Goal: Use online tool/utility: Utilize a website feature to perform a specific function

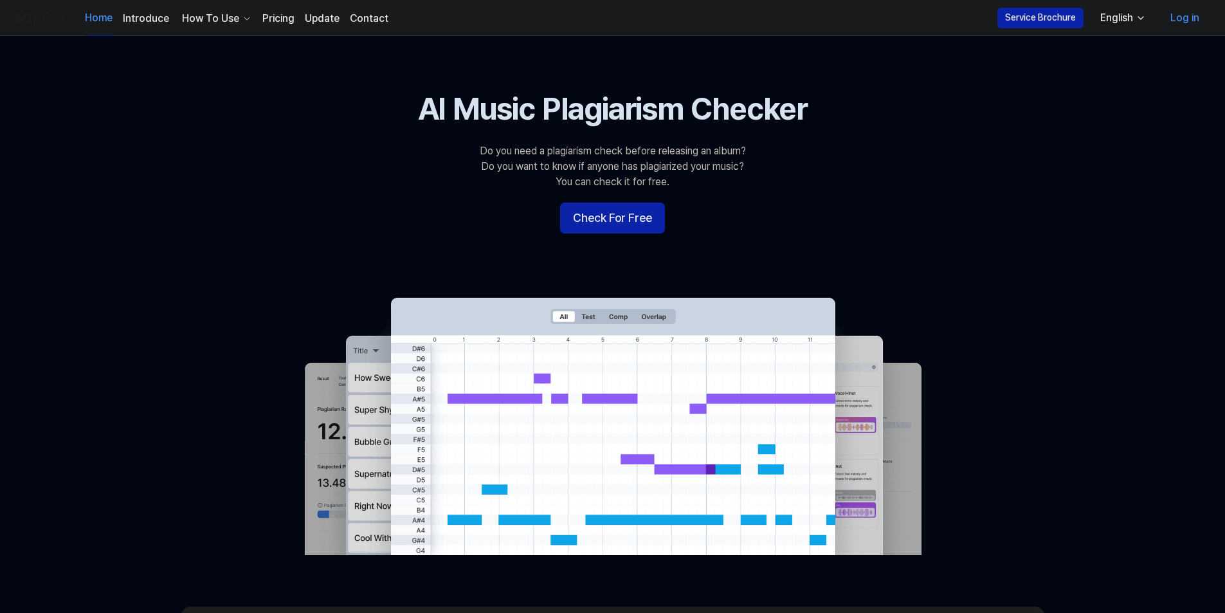
click at [621, 222] on button "Check For Free" at bounding box center [612, 218] width 105 height 31
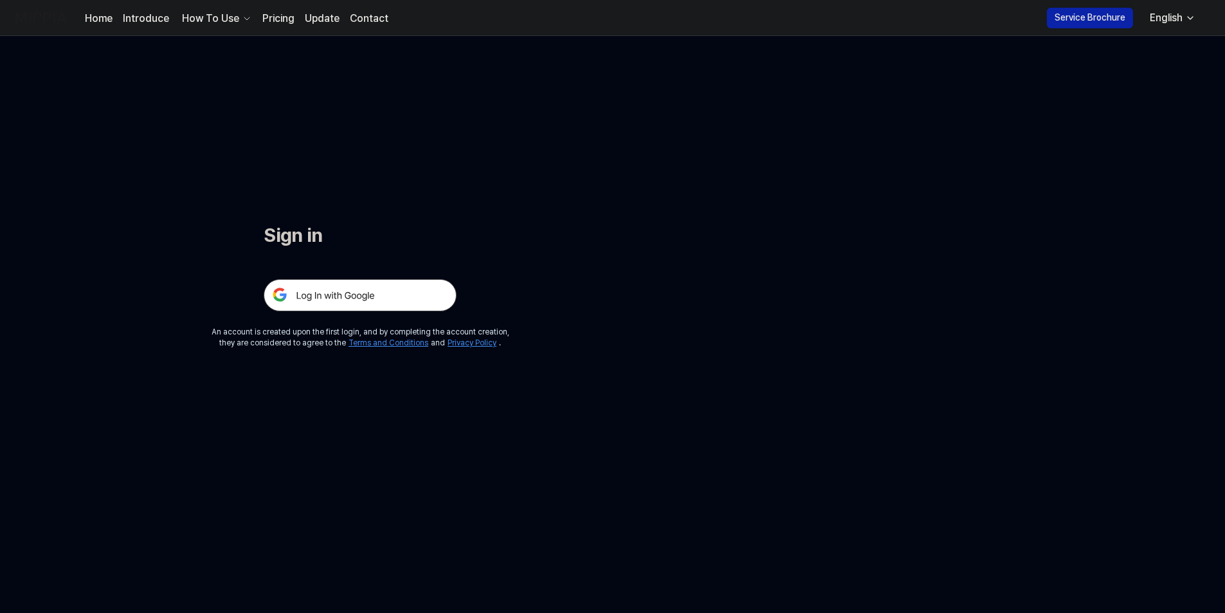
click at [407, 295] on img at bounding box center [360, 295] width 193 height 32
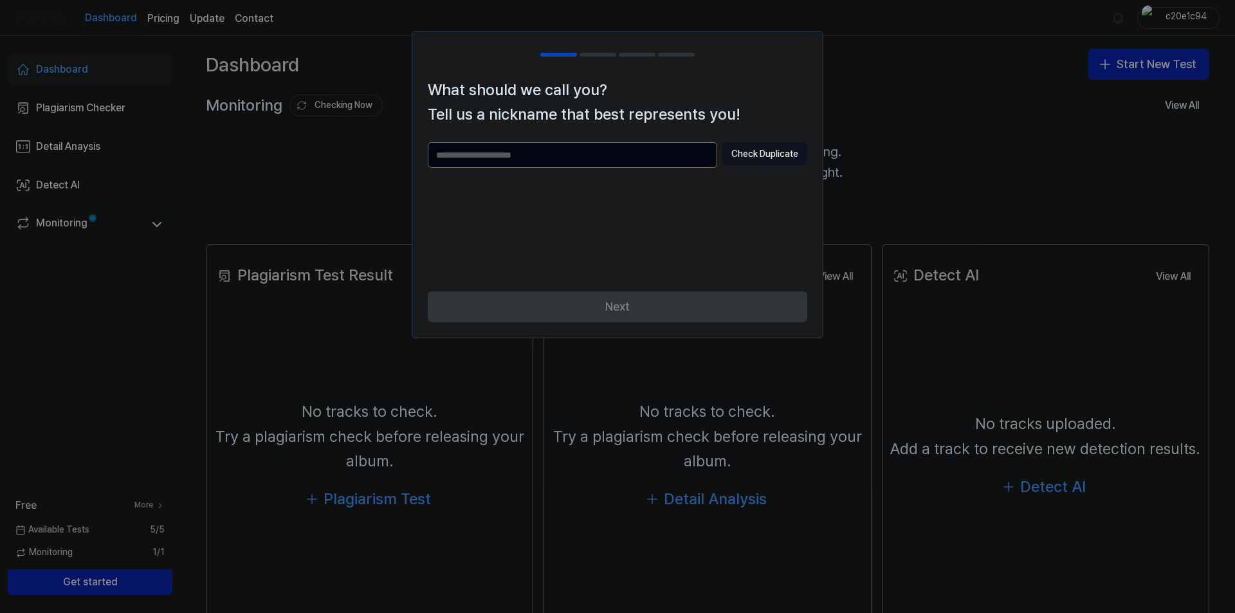
click at [667, 307] on div "Next" at bounding box center [617, 314] width 410 height 46
click at [614, 162] on input "text" at bounding box center [572, 155] width 289 height 26
type input "******"
click at [763, 155] on button "Check Duplicate" at bounding box center [764, 153] width 85 height 23
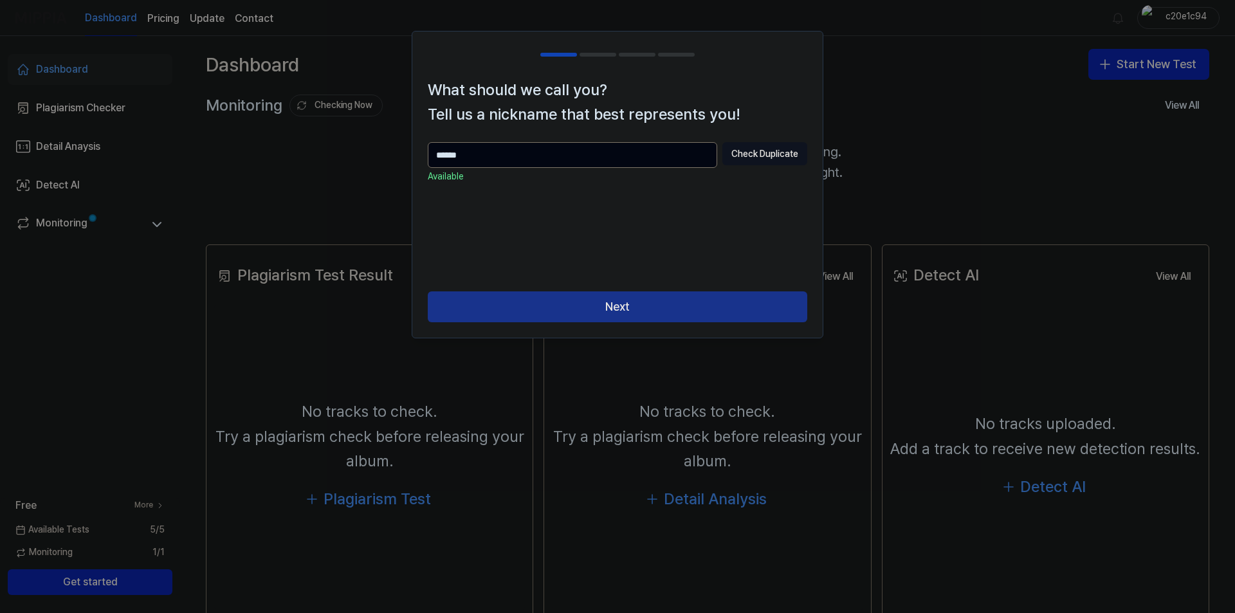
click at [601, 303] on button "Next" at bounding box center [618, 306] width 380 height 31
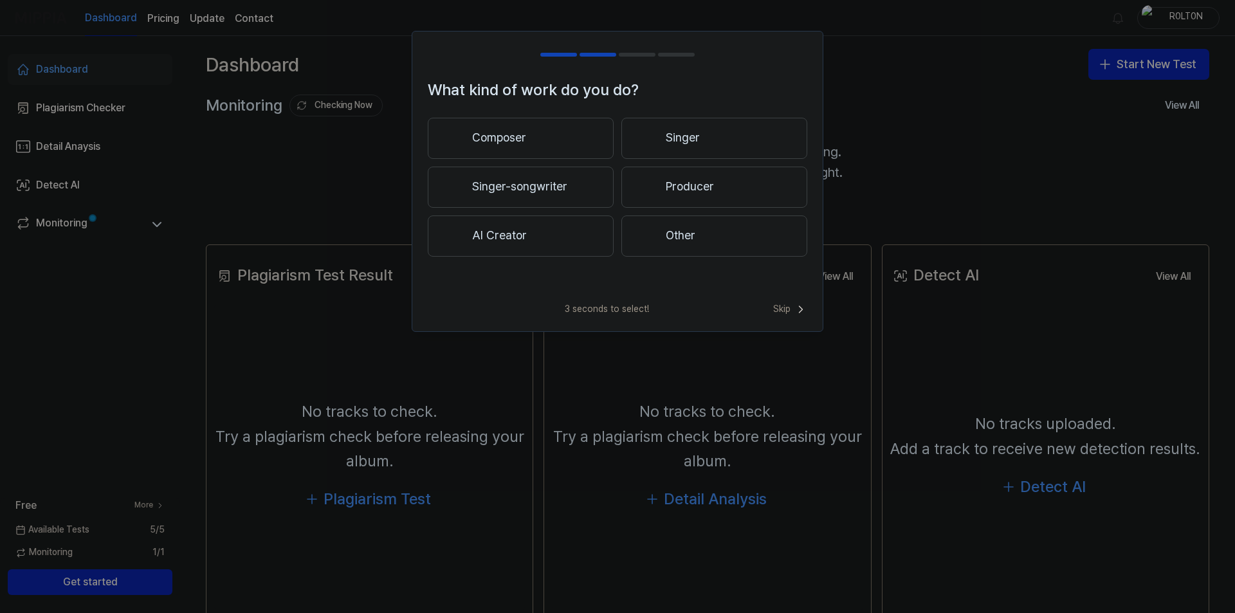
click at [706, 234] on button "Other" at bounding box center [714, 235] width 186 height 41
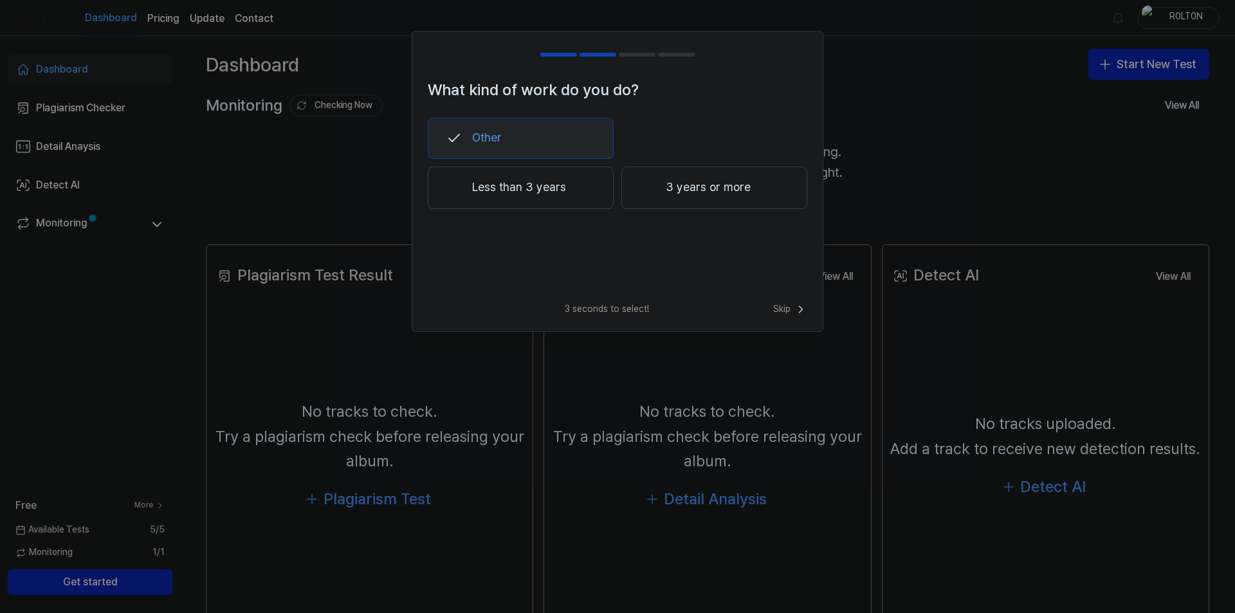
click at [544, 192] on button "Less than 3 years" at bounding box center [521, 188] width 186 height 42
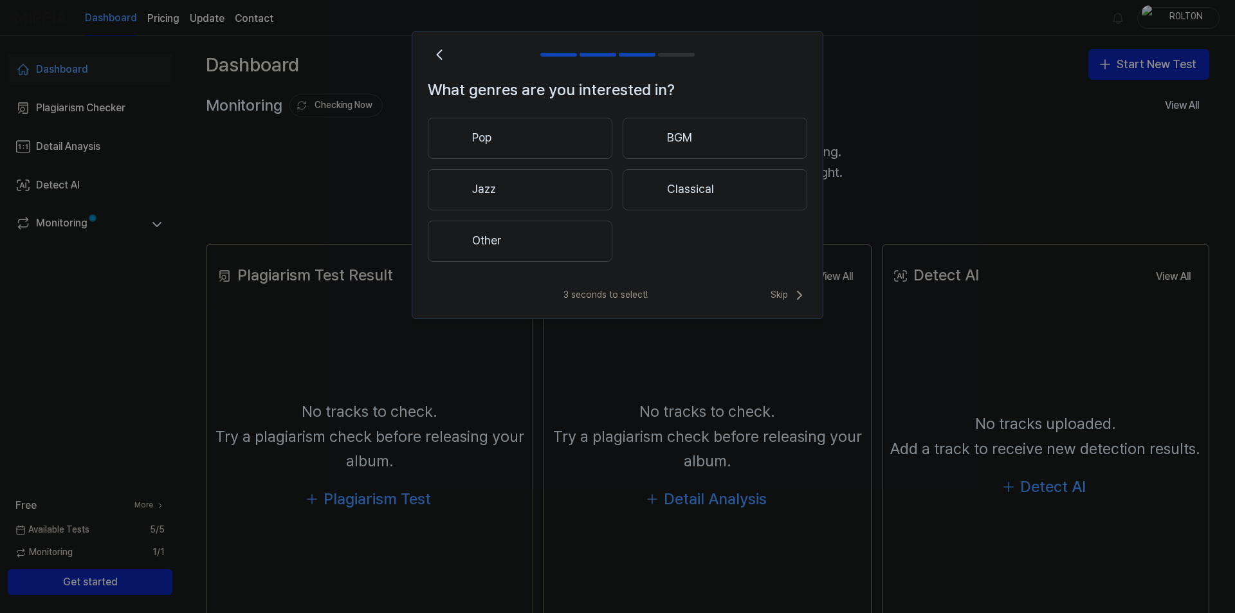
click at [553, 136] on button "Pop" at bounding box center [520, 138] width 185 height 41
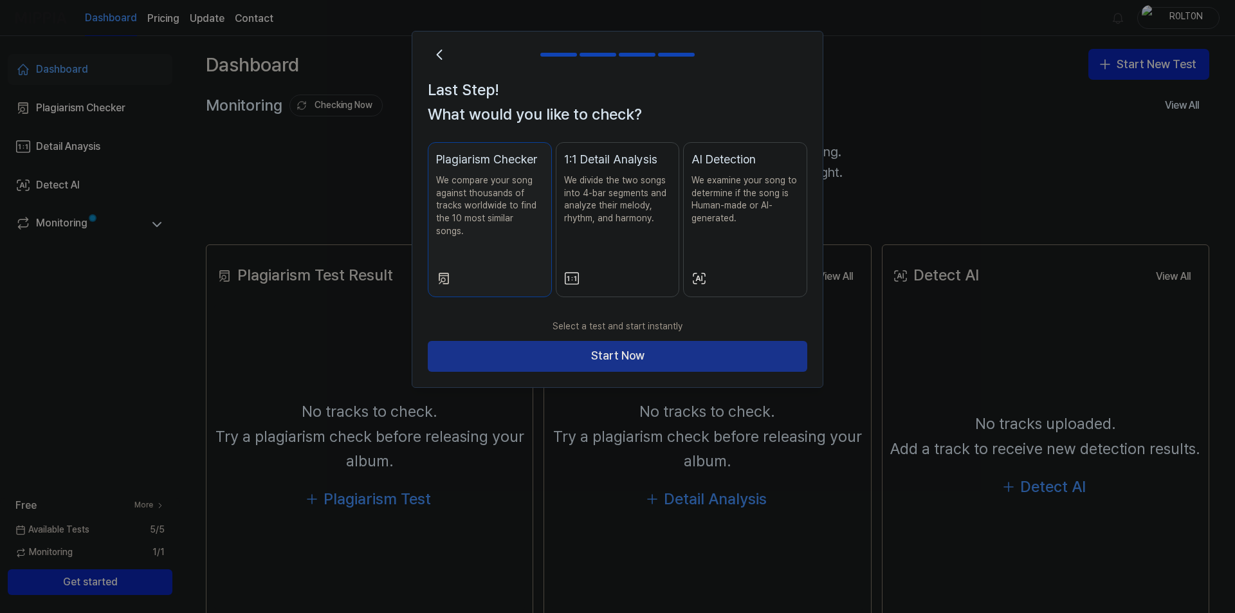
click at [587, 342] on button "Start Now" at bounding box center [618, 356] width 380 height 31
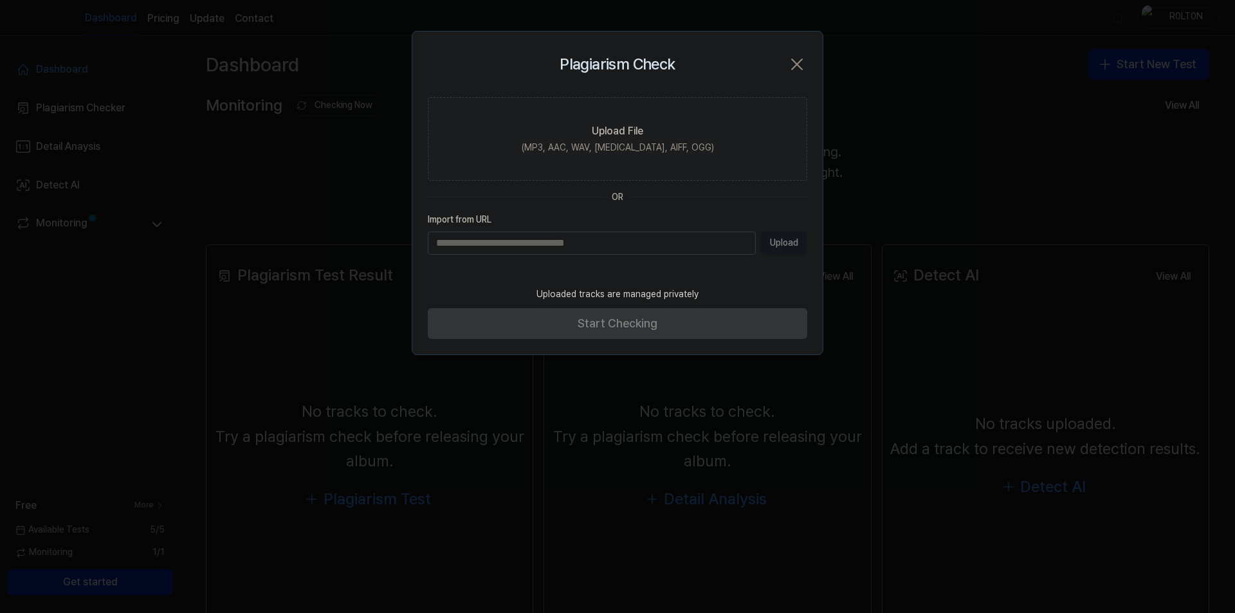
paste input "**********"
type input "**********"
click at [583, 291] on div "Uploaded tracks are managed privately" at bounding box center [618, 294] width 178 height 28
click at [781, 244] on button "Upload" at bounding box center [784, 243] width 46 height 23
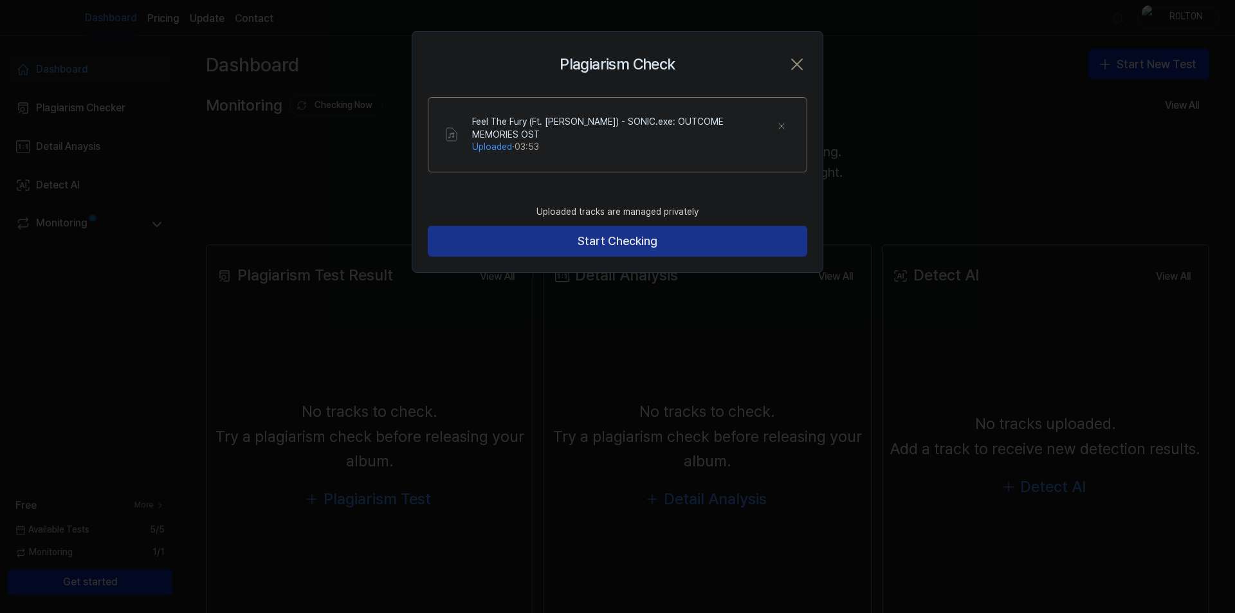
click at [594, 243] on button "Start Checking" at bounding box center [618, 241] width 380 height 31
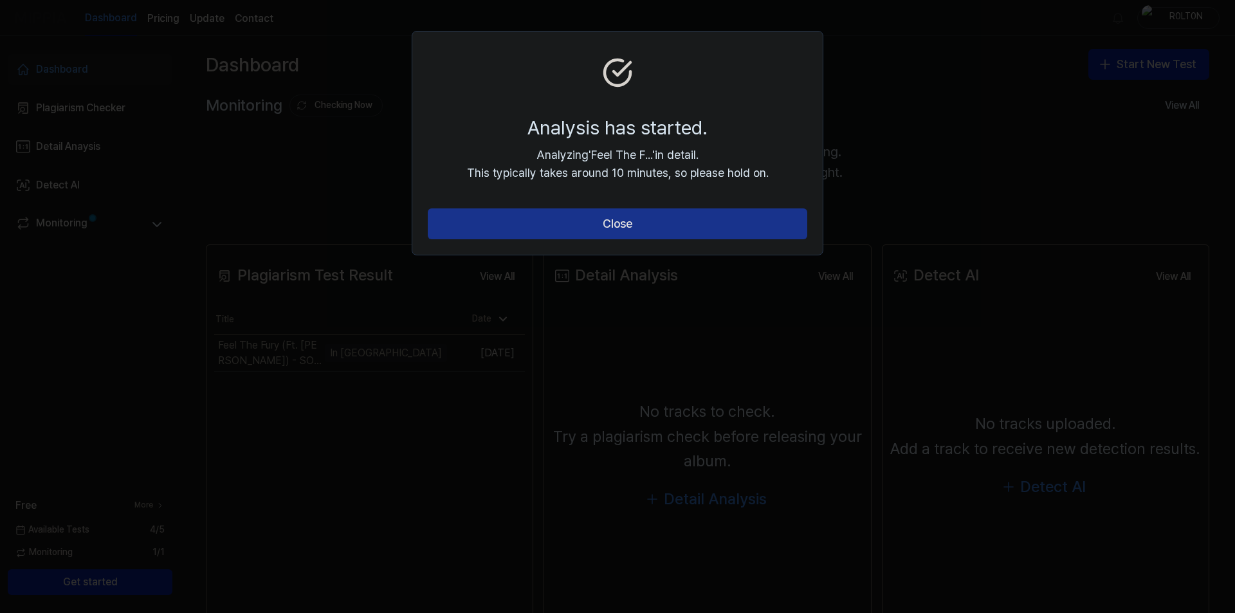
click at [659, 219] on button "Close" at bounding box center [618, 223] width 380 height 31
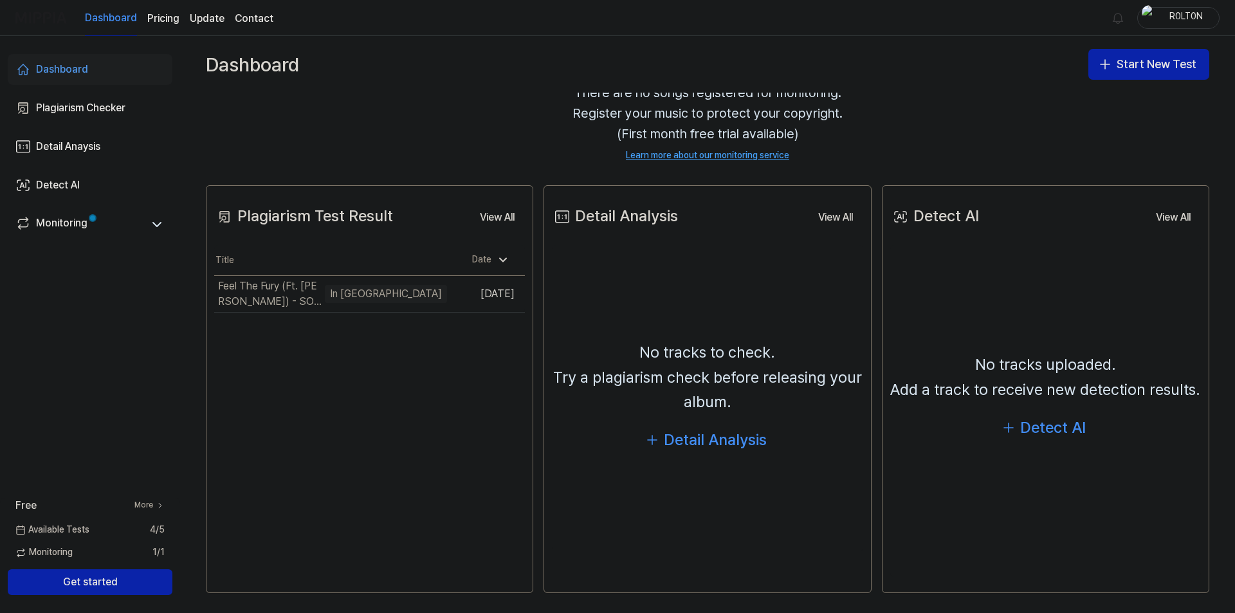
scroll to position [64, 0]
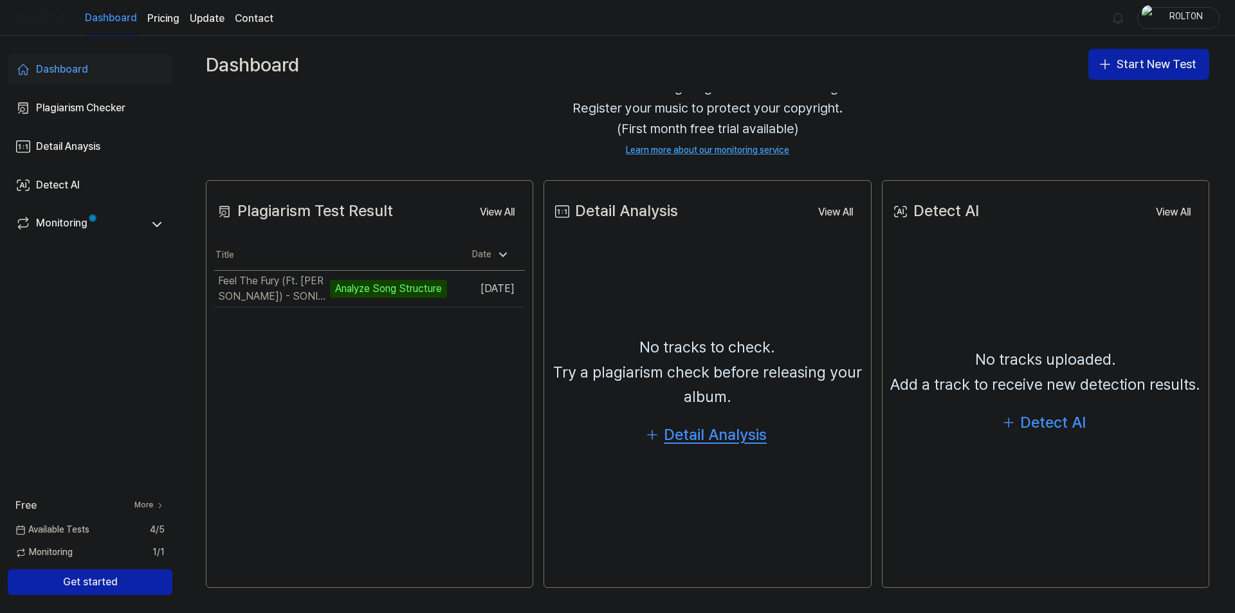
click at [684, 434] on div "Detail Analysis" at bounding box center [715, 435] width 103 height 24
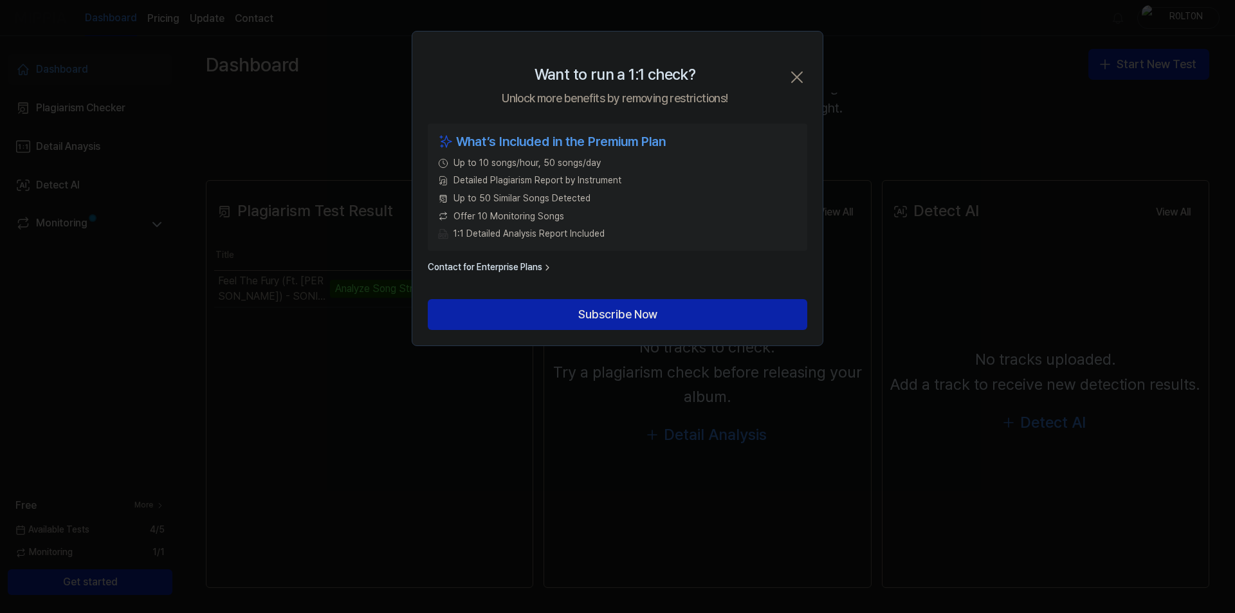
click at [796, 70] on icon "button" at bounding box center [797, 77] width 21 height 21
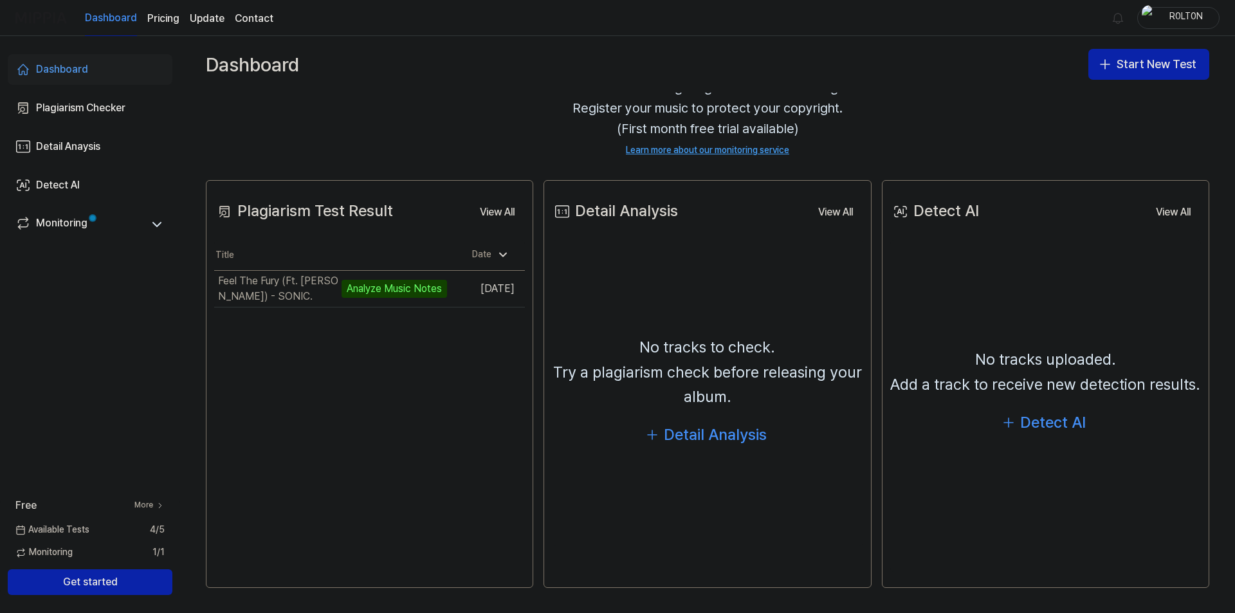
click at [495, 83] on div "Dashboard Start New Test" at bounding box center [707, 64] width 1055 height 57
click at [1116, 64] on button "Start New Test" at bounding box center [1148, 64] width 121 height 31
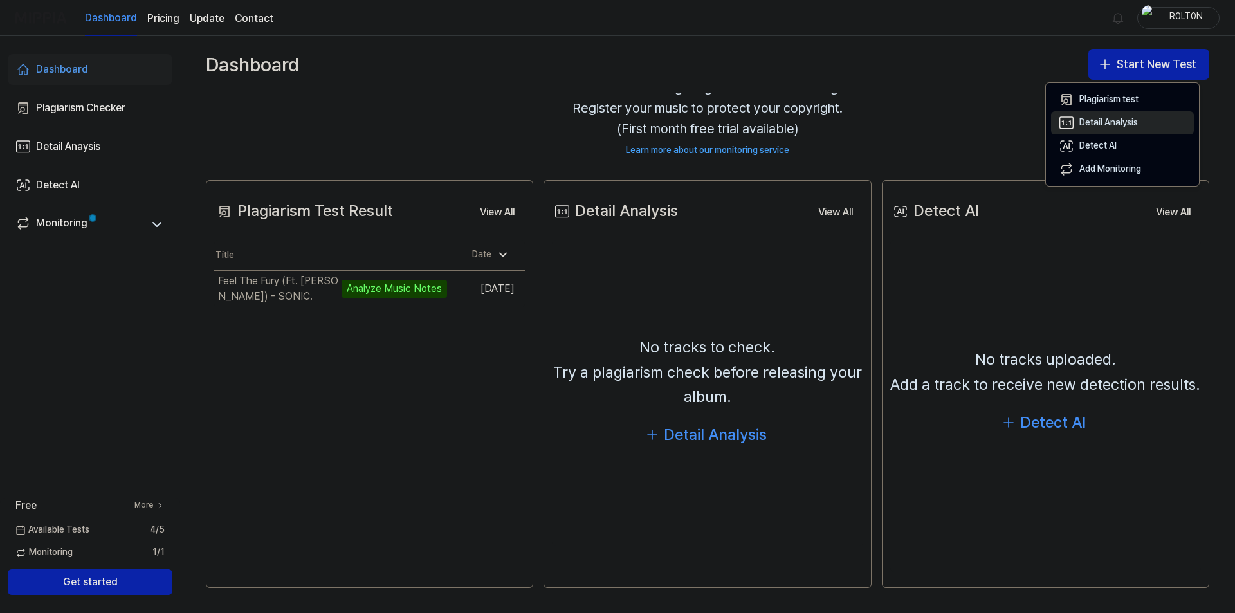
click at [1138, 121] on div "Detail Analysis" at bounding box center [1108, 122] width 59 height 13
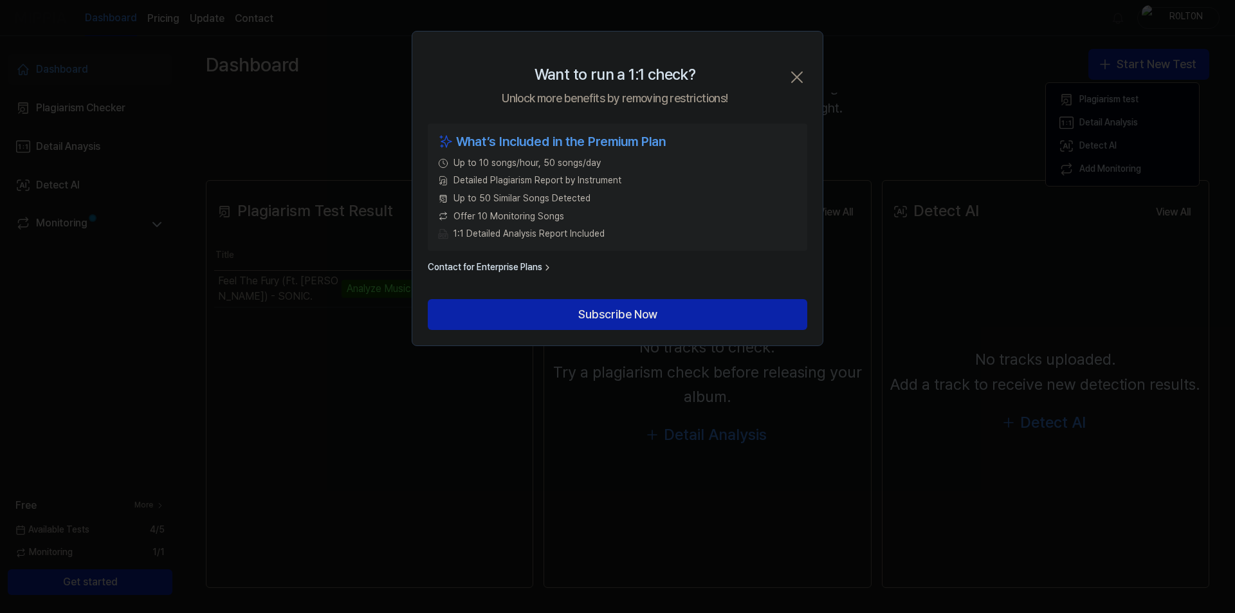
click at [794, 78] on icon "button" at bounding box center [797, 77] width 21 height 21
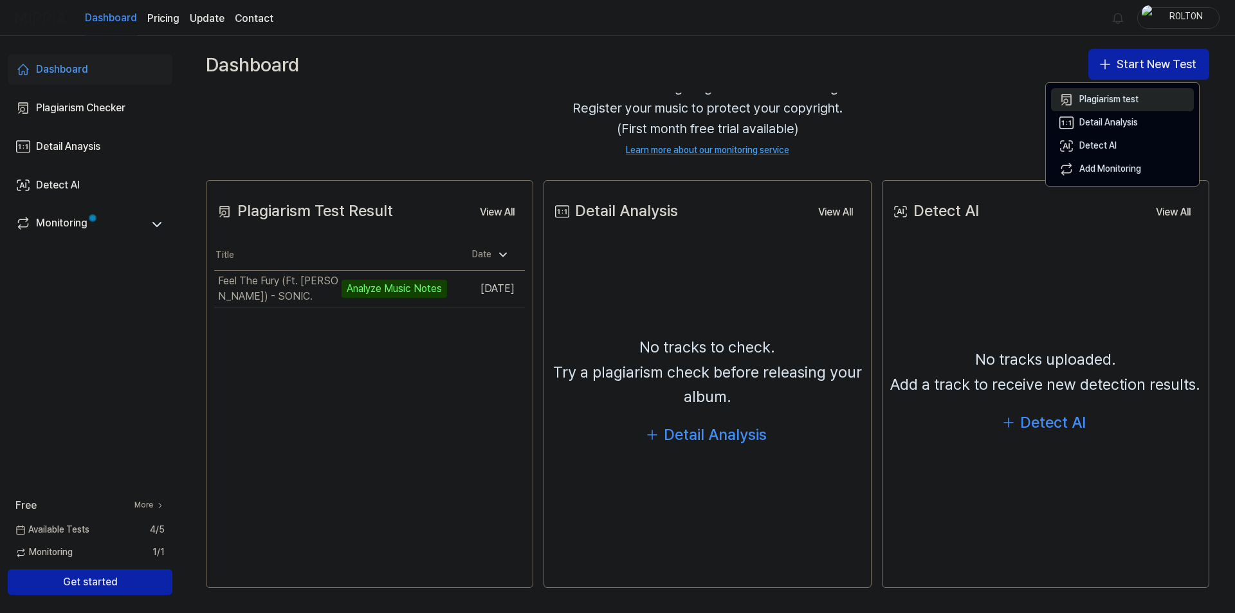
click at [1147, 105] on button "Plagiarism test" at bounding box center [1122, 99] width 143 height 23
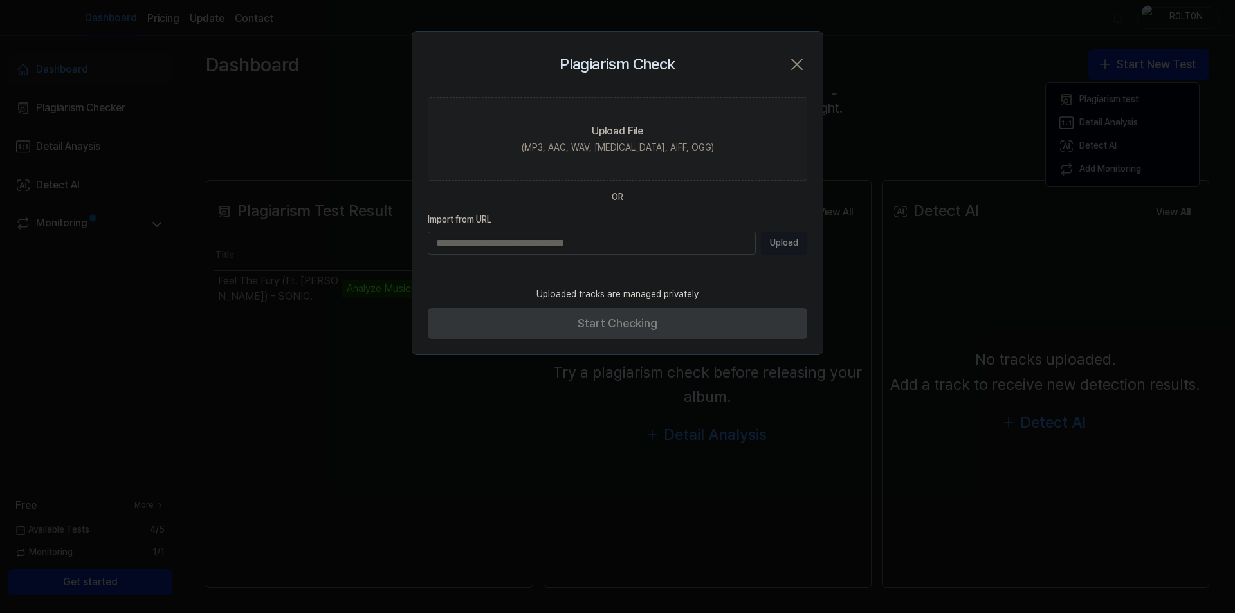
click at [794, 66] on icon "button" at bounding box center [797, 64] width 21 height 21
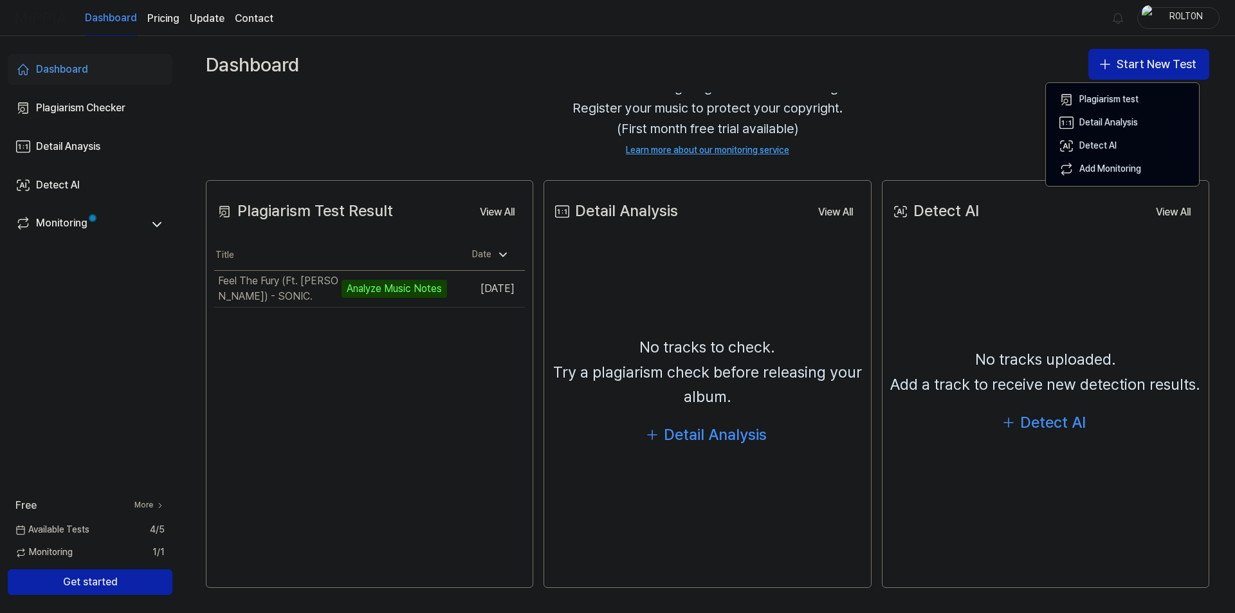
click at [415, 138] on div "There are no songs registered for monitoring. Register your music to protect yo…" at bounding box center [708, 117] width 1004 height 111
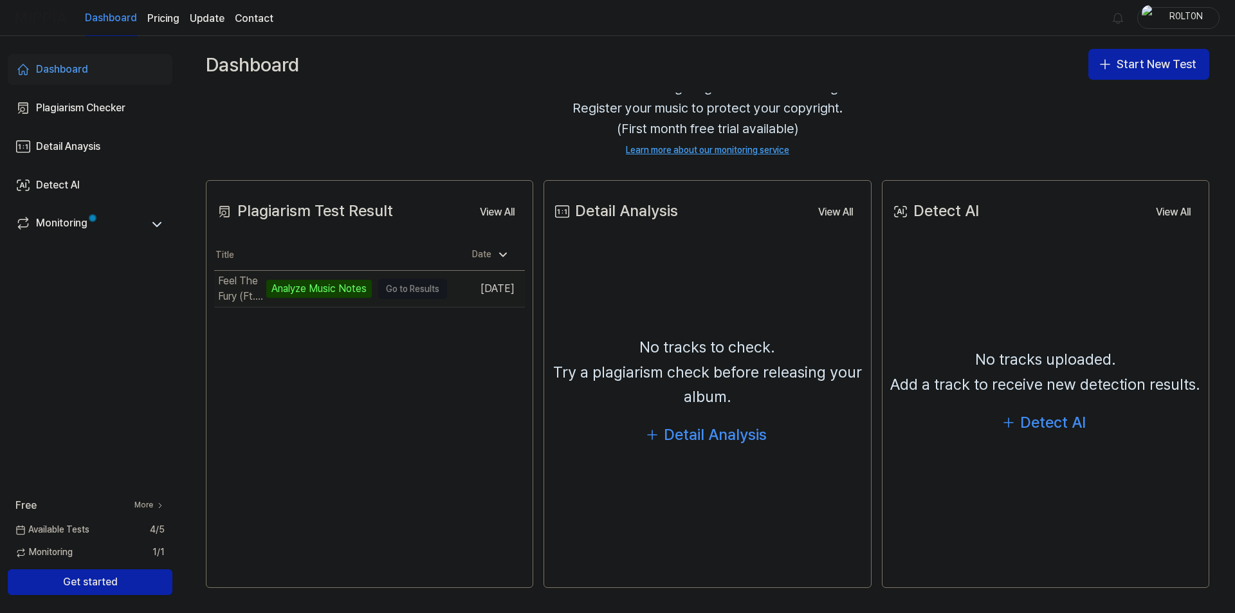
click at [494, 289] on td "Sep 16, 2025" at bounding box center [486, 289] width 78 height 37
click at [421, 294] on button "Go to Results" at bounding box center [412, 289] width 69 height 21
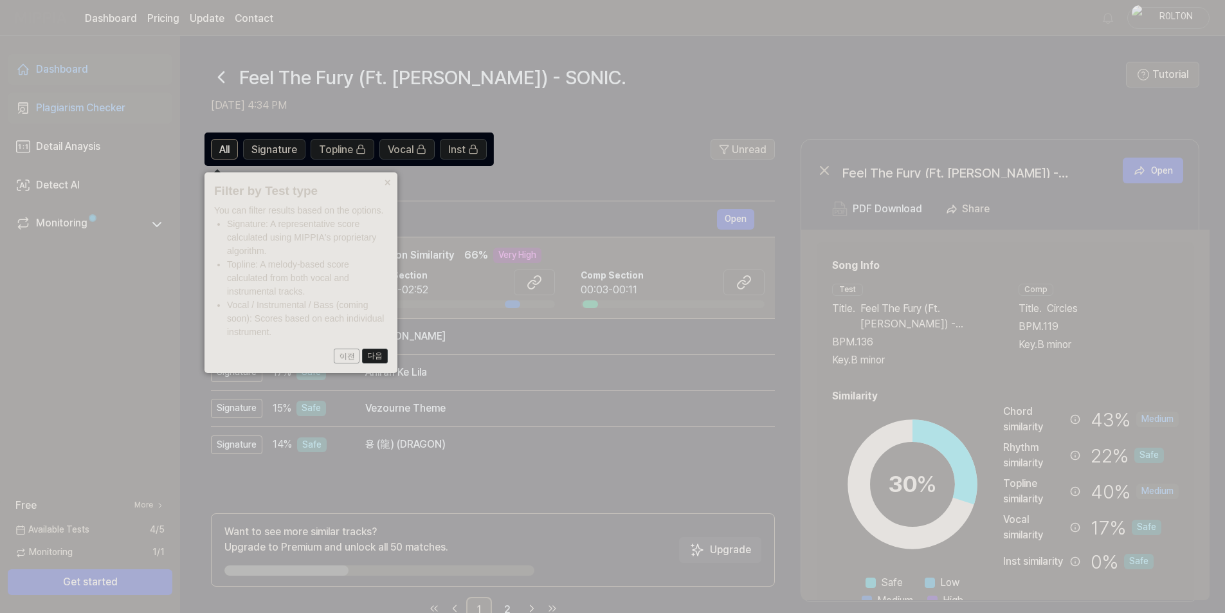
click at [371, 358] on button "다음" at bounding box center [375, 356] width 26 height 15
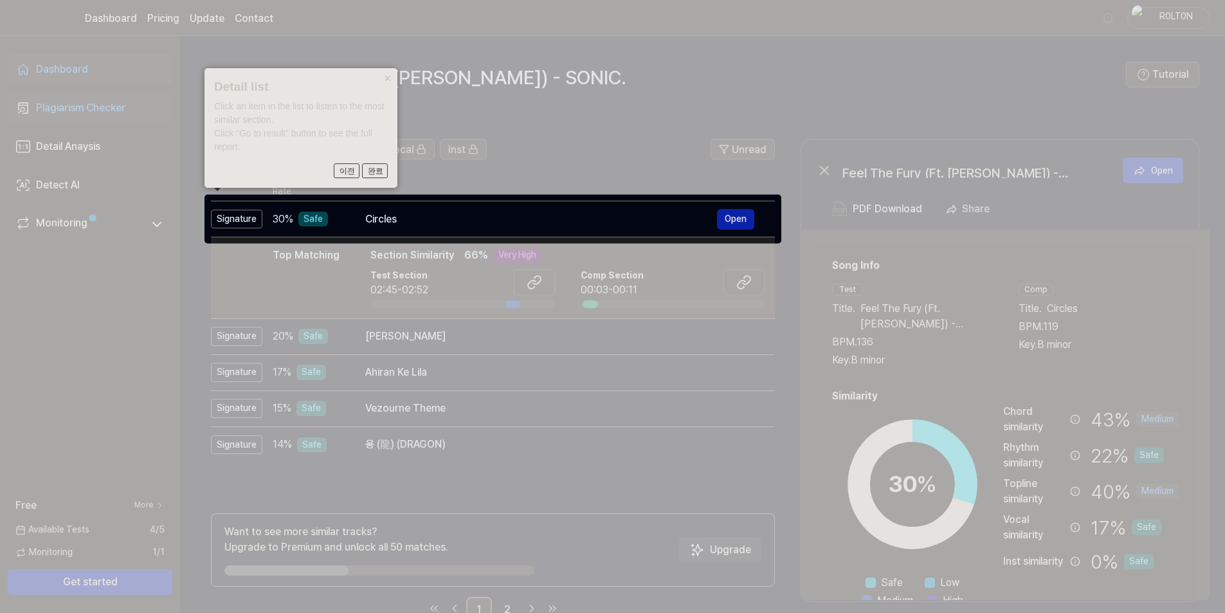
click at [391, 74] on button "×" at bounding box center [387, 77] width 21 height 18
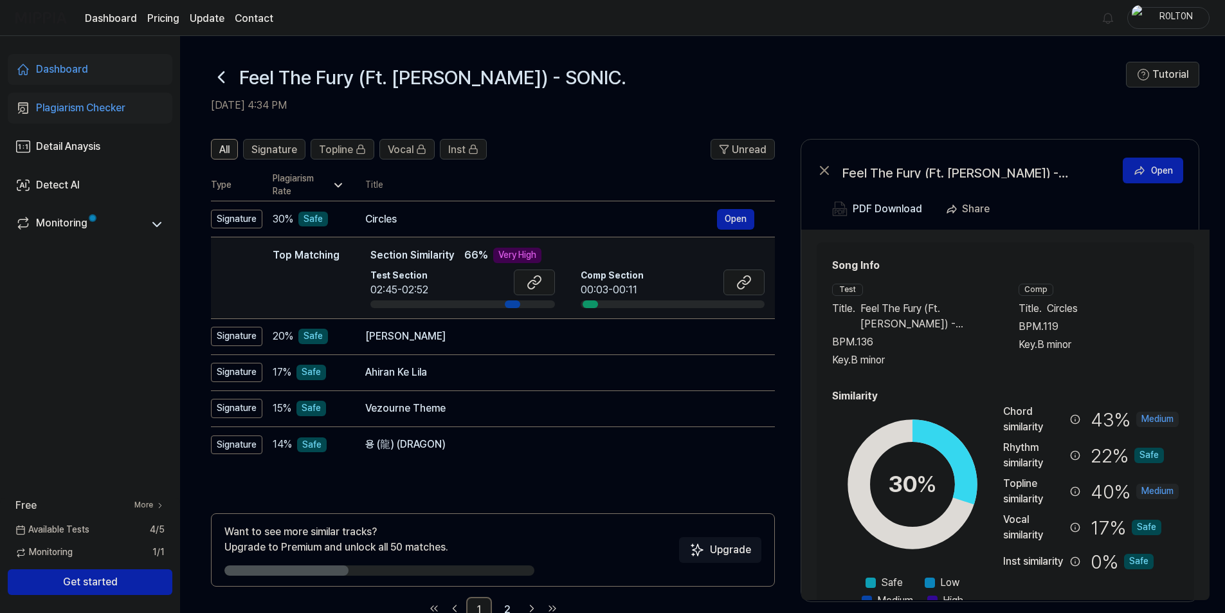
click at [587, 304] on div at bounding box center [590, 304] width 15 height 8
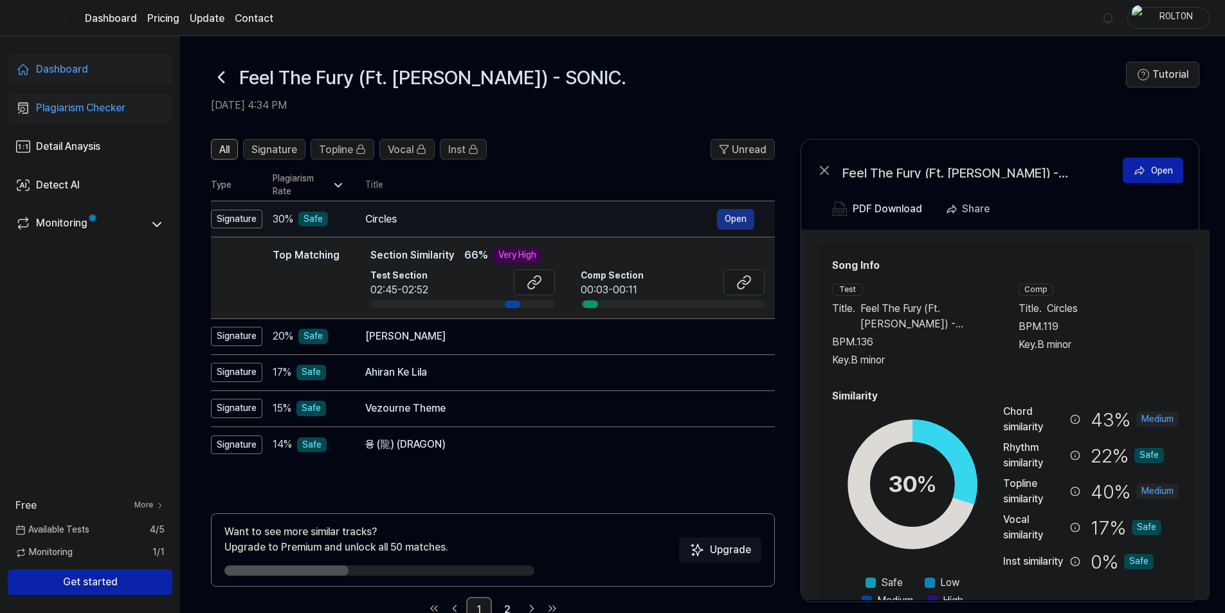
click at [733, 219] on button "Open" at bounding box center [735, 219] width 37 height 21
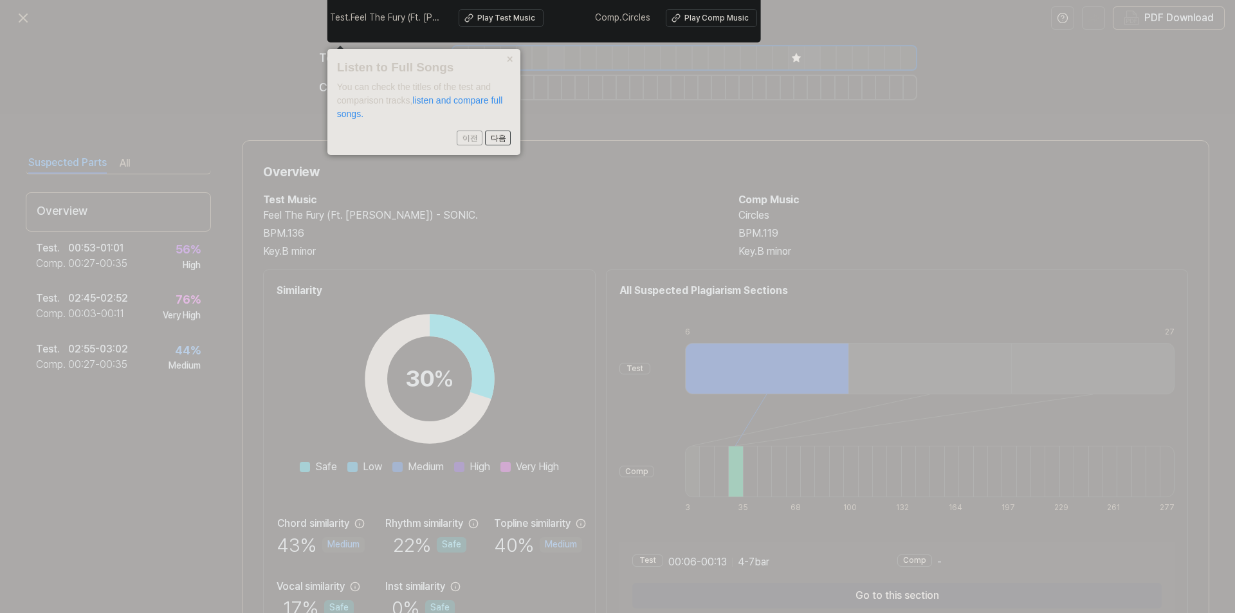
click at [511, 58] on button "×" at bounding box center [510, 58] width 21 height 18
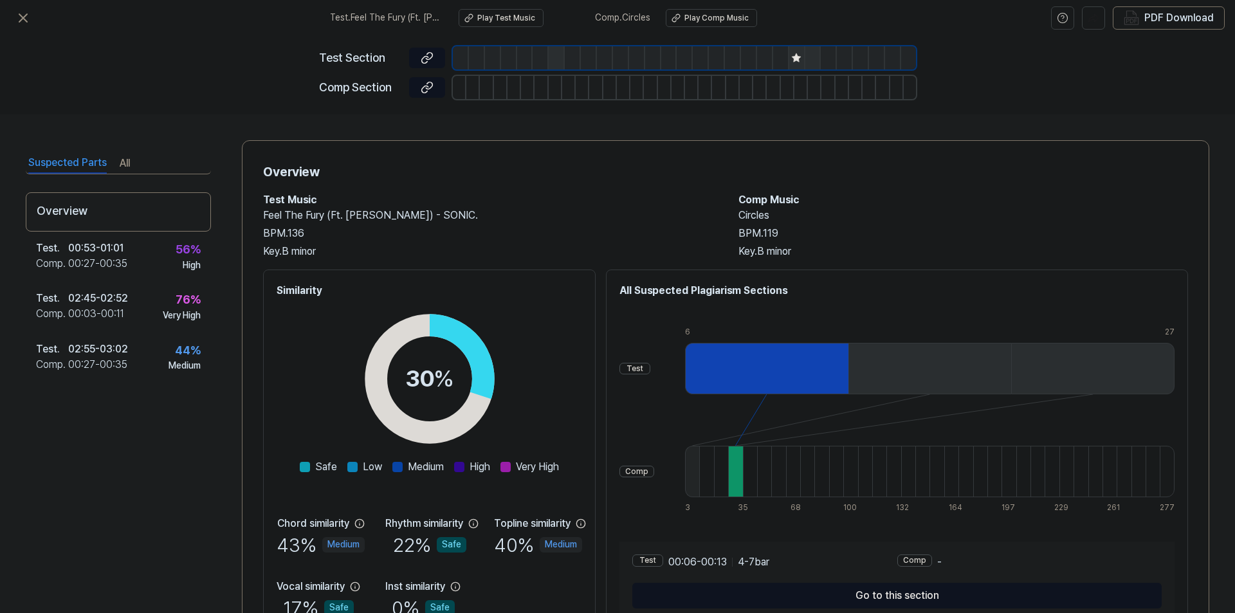
click at [798, 58] on icon at bounding box center [796, 57] width 8 height 8
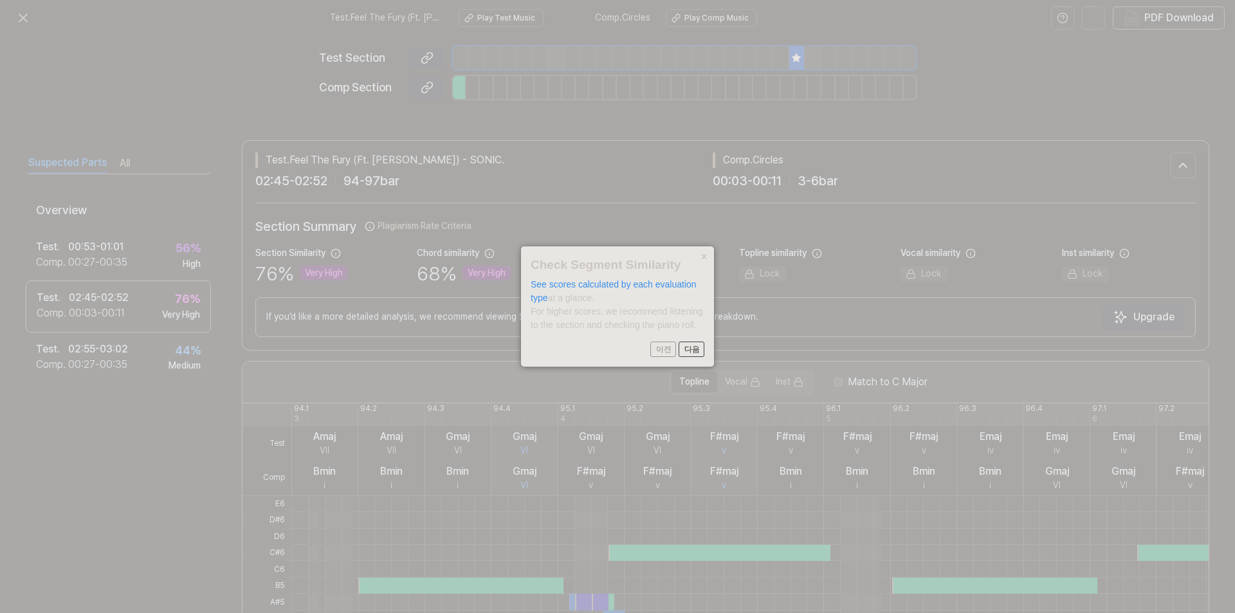
click at [706, 253] on button "×" at bounding box center [703, 255] width 21 height 18
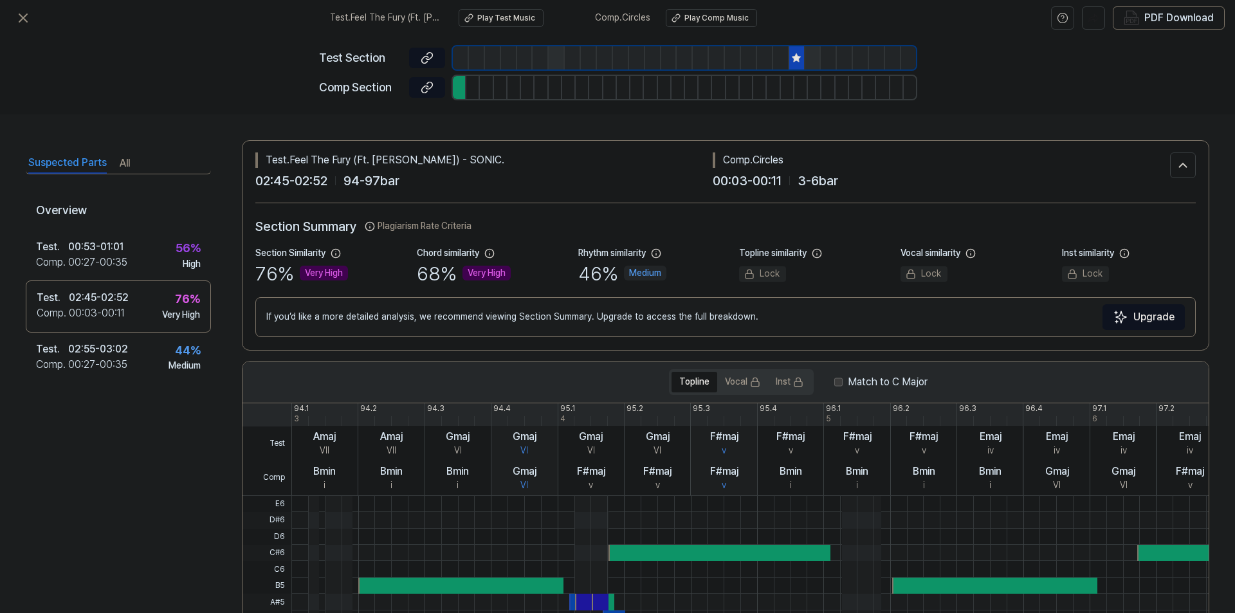
click at [792, 55] on icon at bounding box center [796, 58] width 10 height 10
click at [461, 97] on div at bounding box center [460, 87] width 14 height 23
click at [456, 86] on div at bounding box center [460, 87] width 14 height 23
click at [424, 86] on icon at bounding box center [427, 87] width 13 height 13
click at [122, 256] on div "00:27 - 00:35" at bounding box center [97, 262] width 59 height 15
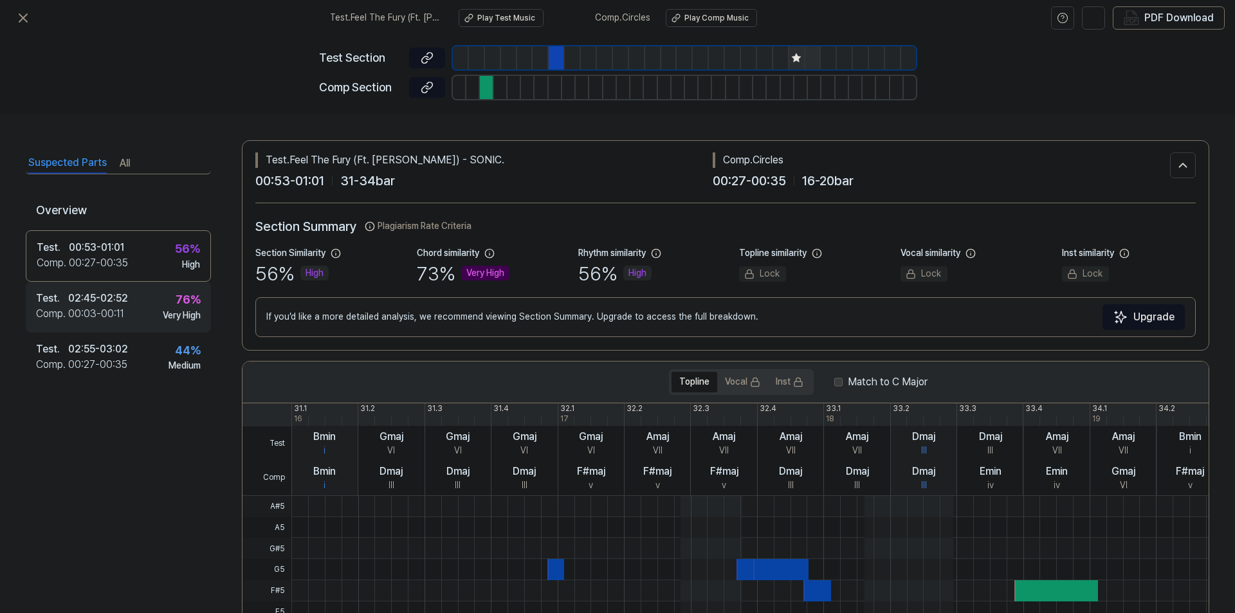
click at [130, 304] on div "Test . 02:45 - 02:52 Comp . 00:03 - 00:11 76 % Very High" at bounding box center [118, 307] width 185 height 50
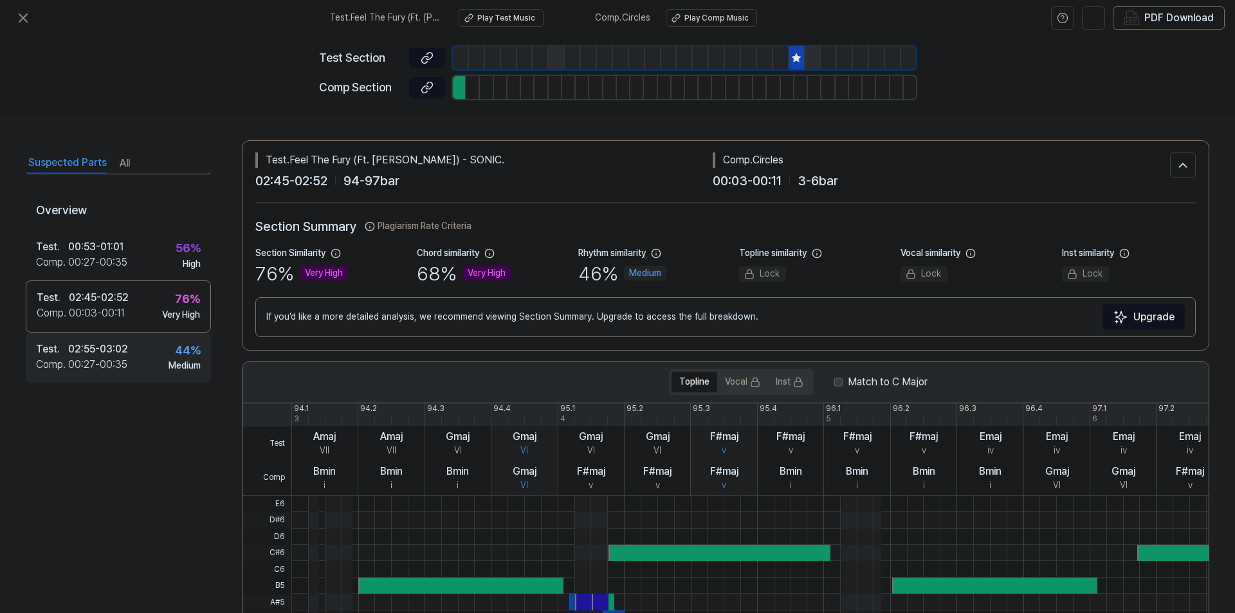
click at [140, 338] on div "Test . 02:55 - 03:02 Comp . 00:27 - 00:35 44 % Medium" at bounding box center [118, 358] width 185 height 50
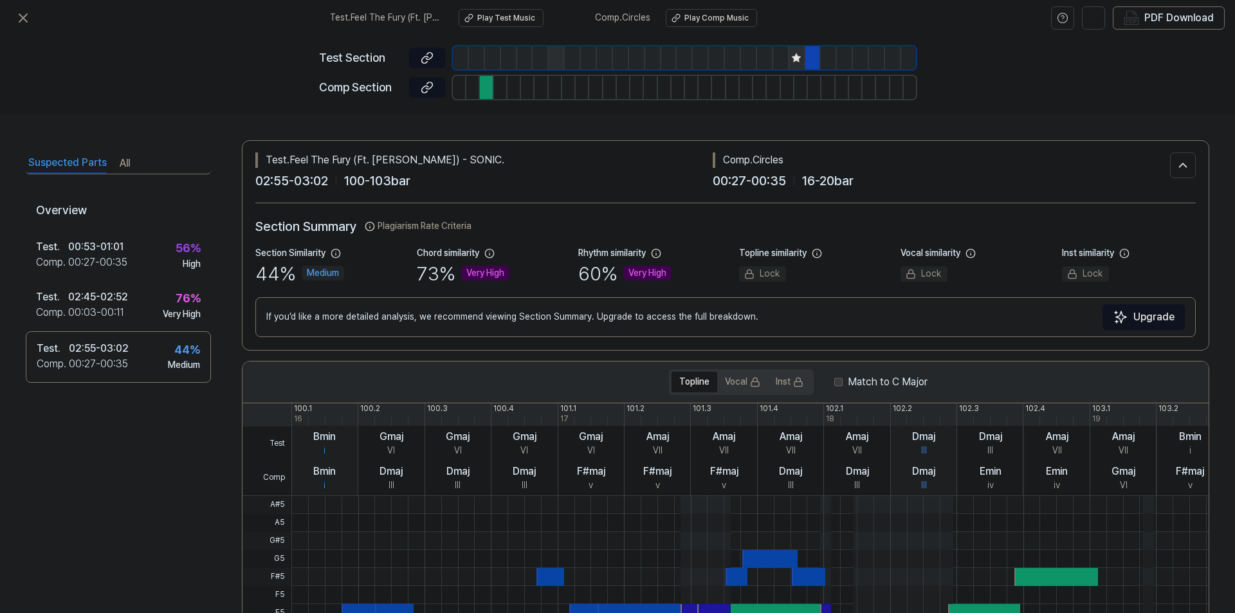
click at [140, 159] on div "Suspected Parts All" at bounding box center [118, 163] width 185 height 24
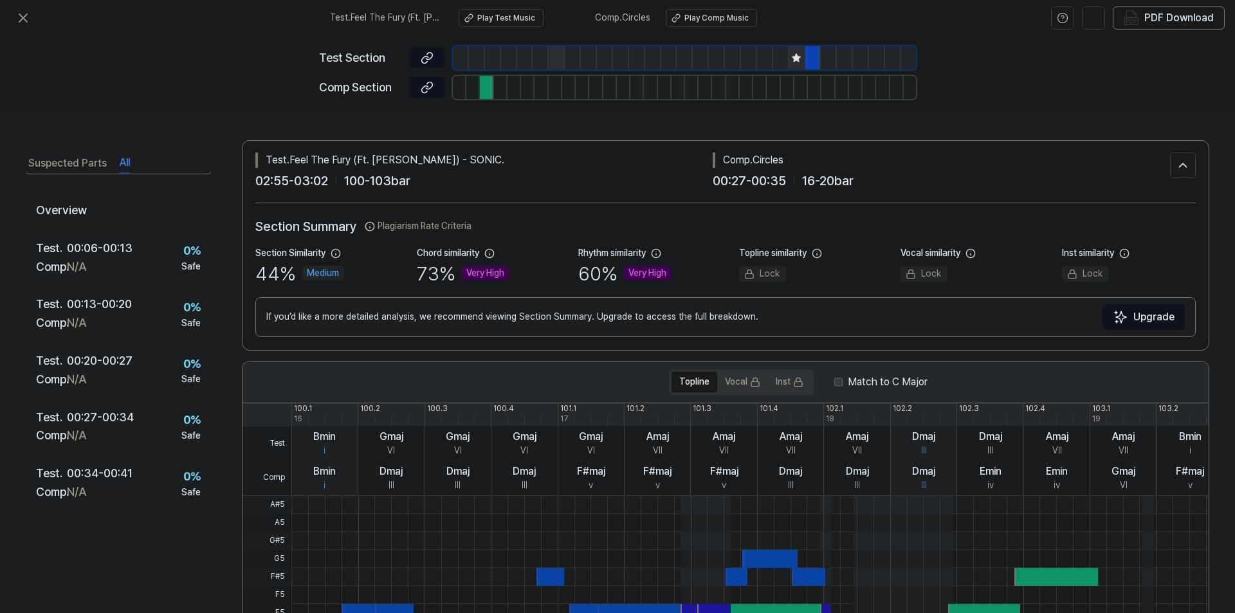
click at [125, 158] on button "All" at bounding box center [125, 163] width 10 height 21
click at [140, 257] on div "Test . 00:06 - 00:13 Comp . N/A 0 % Safe" at bounding box center [118, 258] width 185 height 57
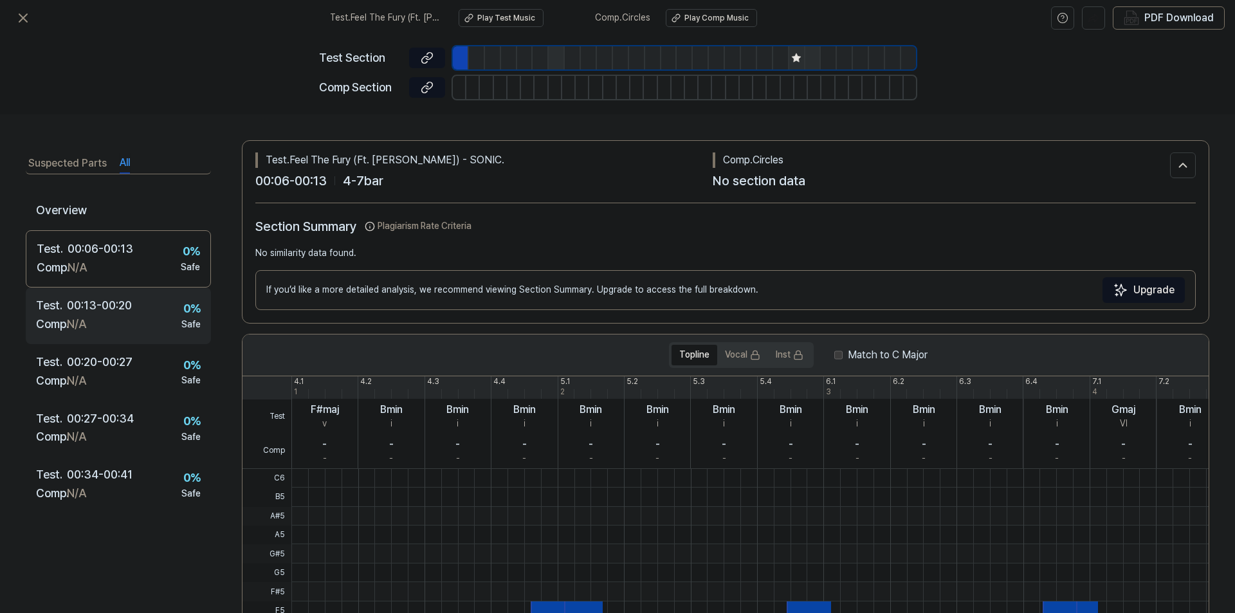
click at [134, 304] on div "Test . 00:13 - 00:20 Comp . N/A 0 % Safe" at bounding box center [118, 316] width 185 height 57
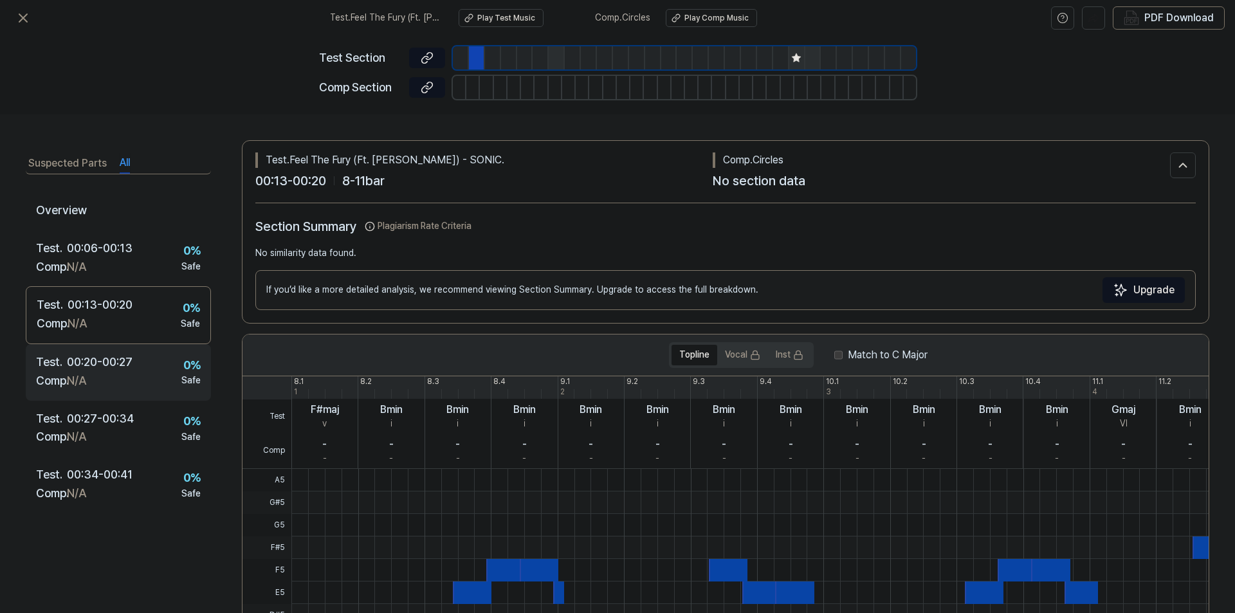
click at [128, 353] on div "00:20 - 00:27" at bounding box center [100, 362] width 66 height 19
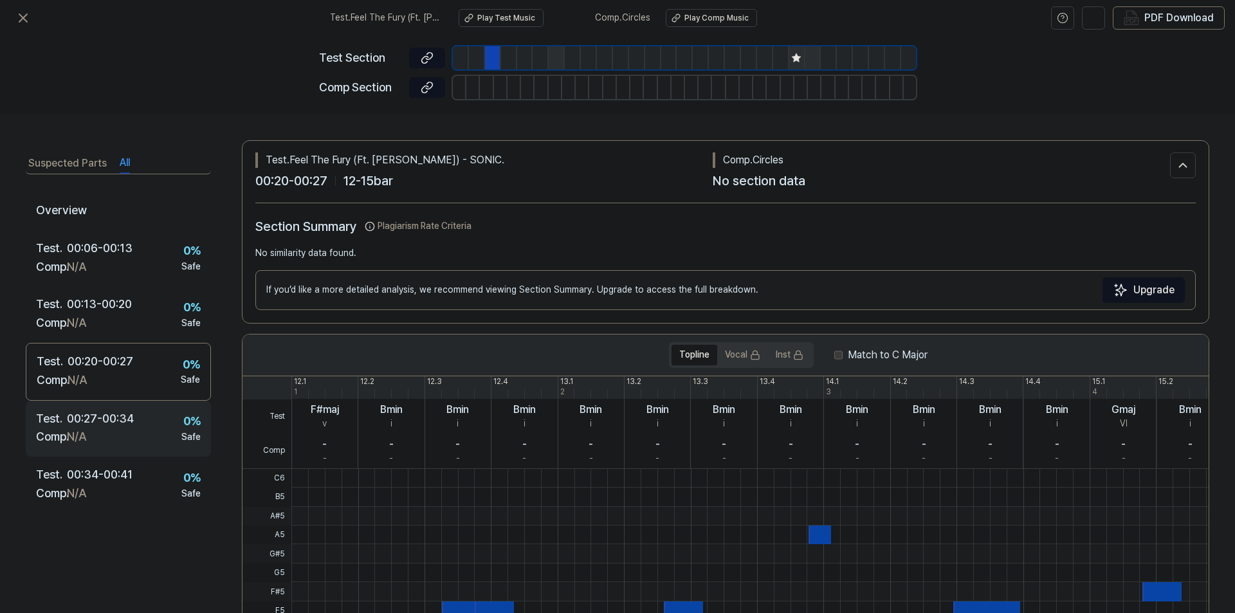
click at [122, 401] on div "Test . 00:27 - 00:34 Comp . N/A 0 % Safe" at bounding box center [118, 429] width 185 height 57
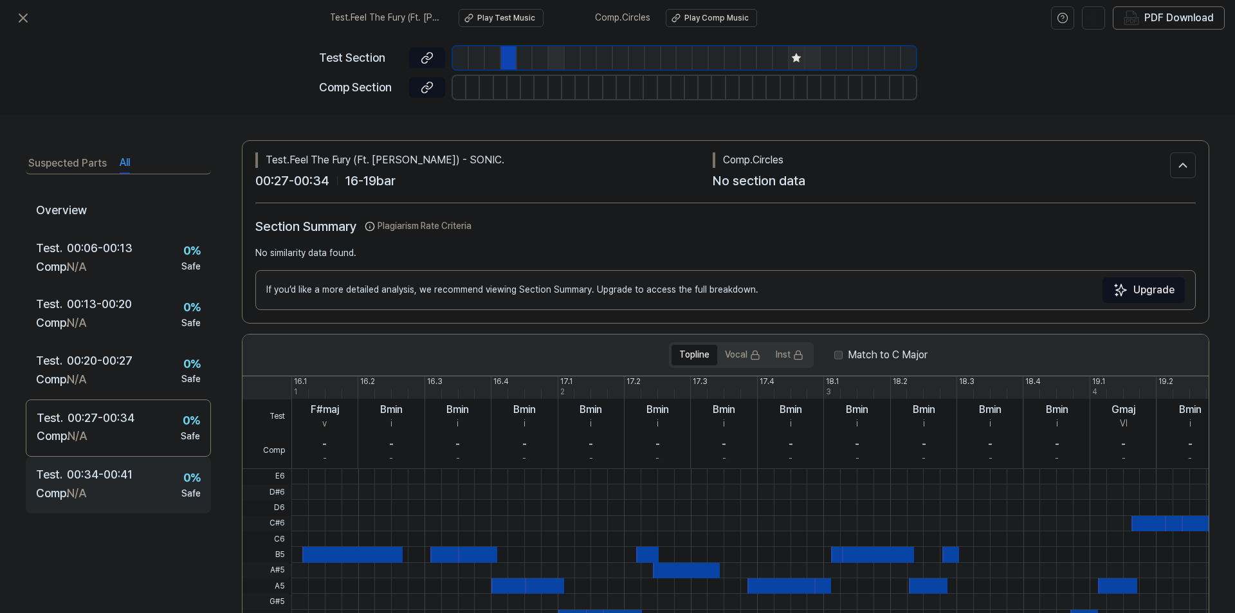
click at [107, 462] on div "Test . 00:34 - 00:41 Comp . N/A 0 % Safe" at bounding box center [118, 485] width 185 height 57
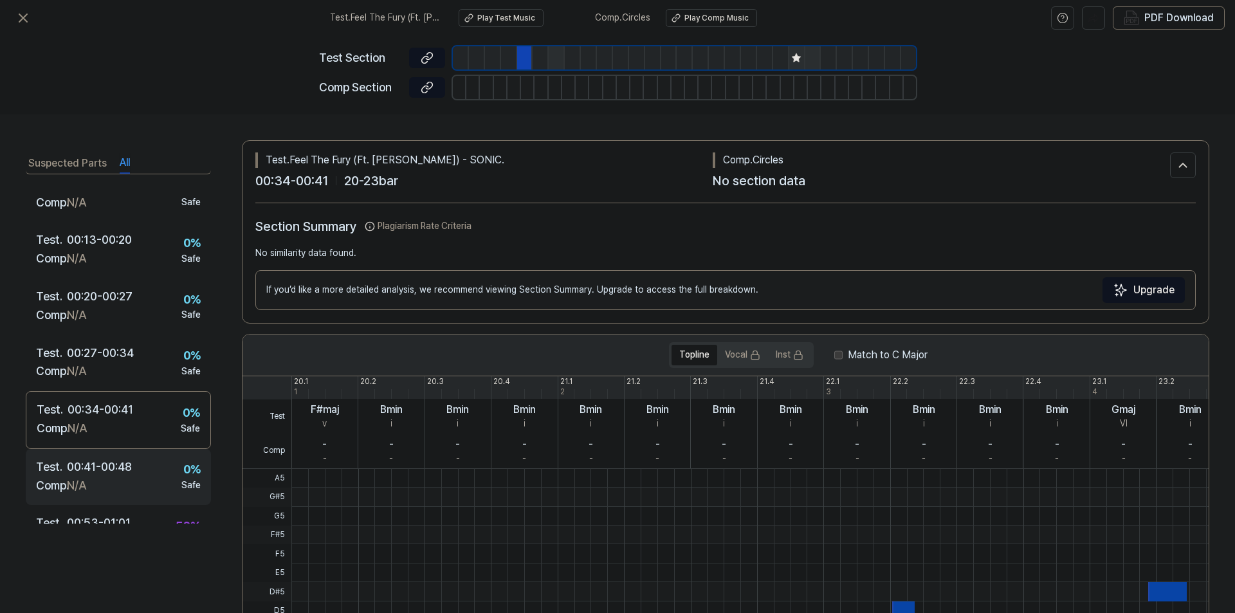
click at [106, 462] on div "00:41 - 00:48" at bounding box center [99, 467] width 65 height 19
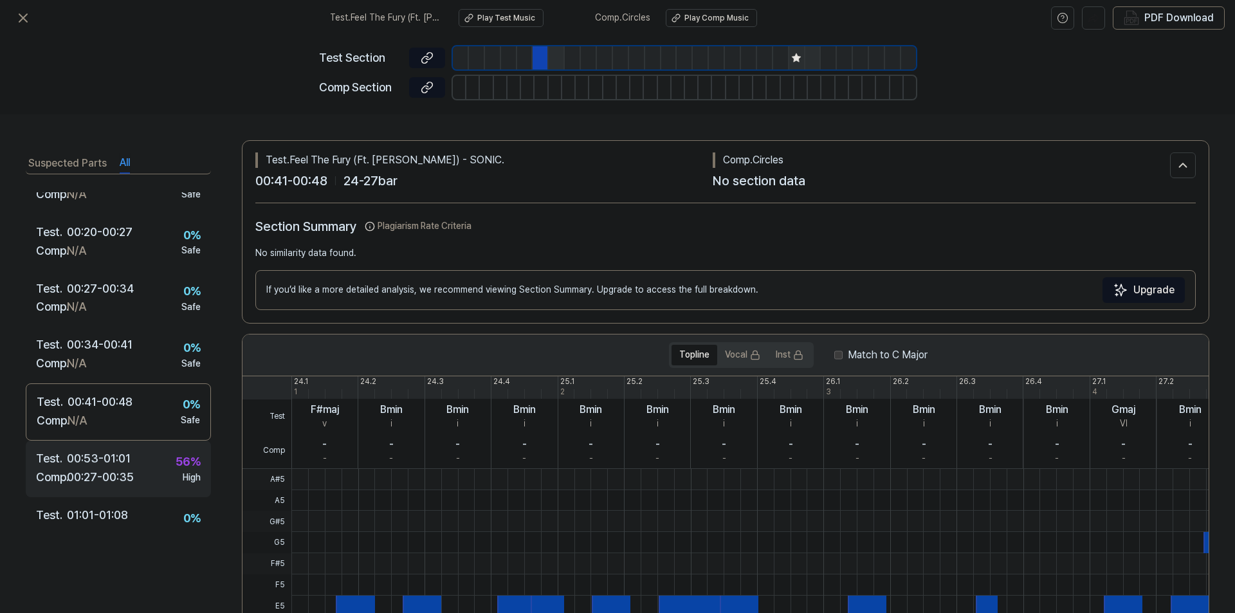
click at [107, 464] on div "00:53 - 01:01" at bounding box center [99, 459] width 64 height 19
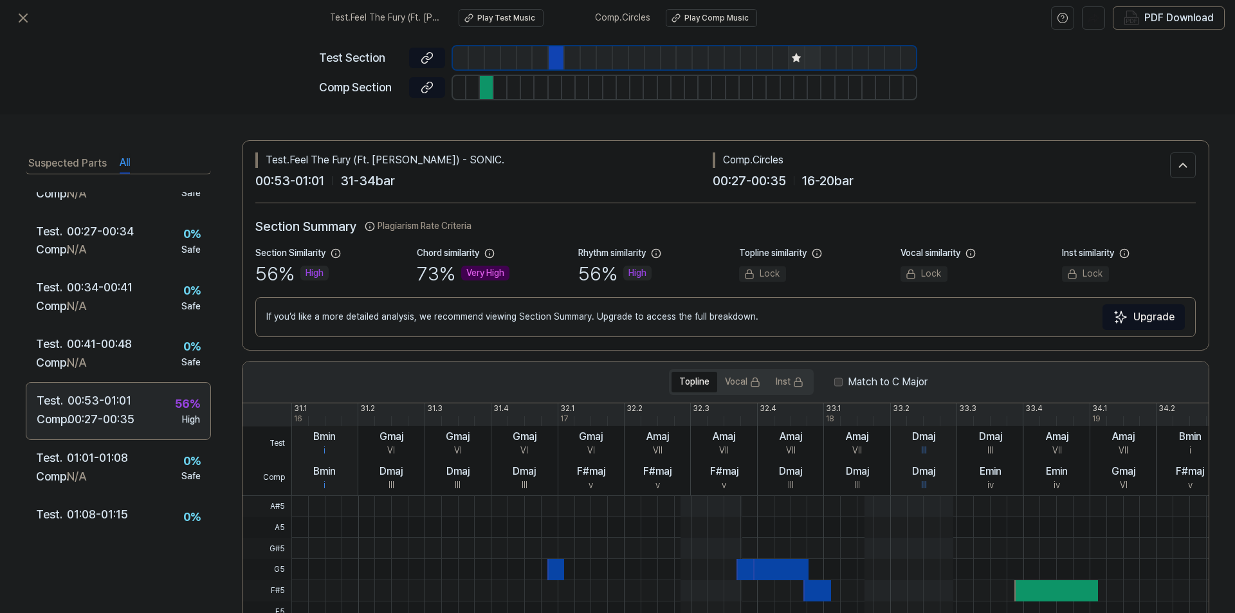
scroll to position [193, 0]
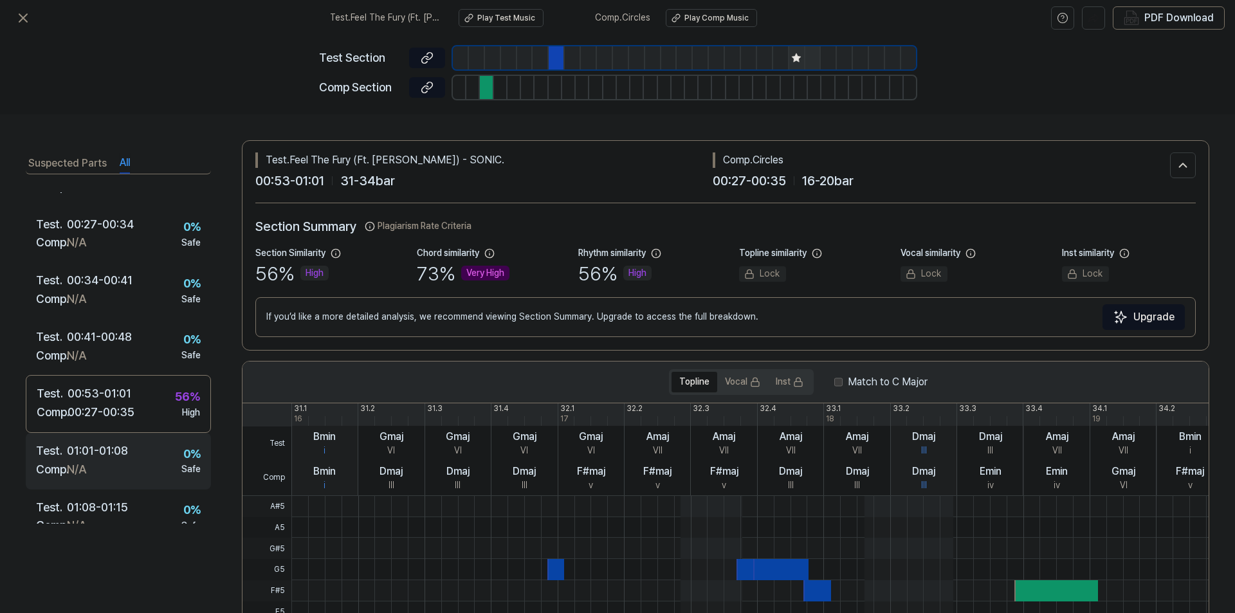
click at [128, 448] on div "01:01 - 01:08" at bounding box center [97, 451] width 61 height 19
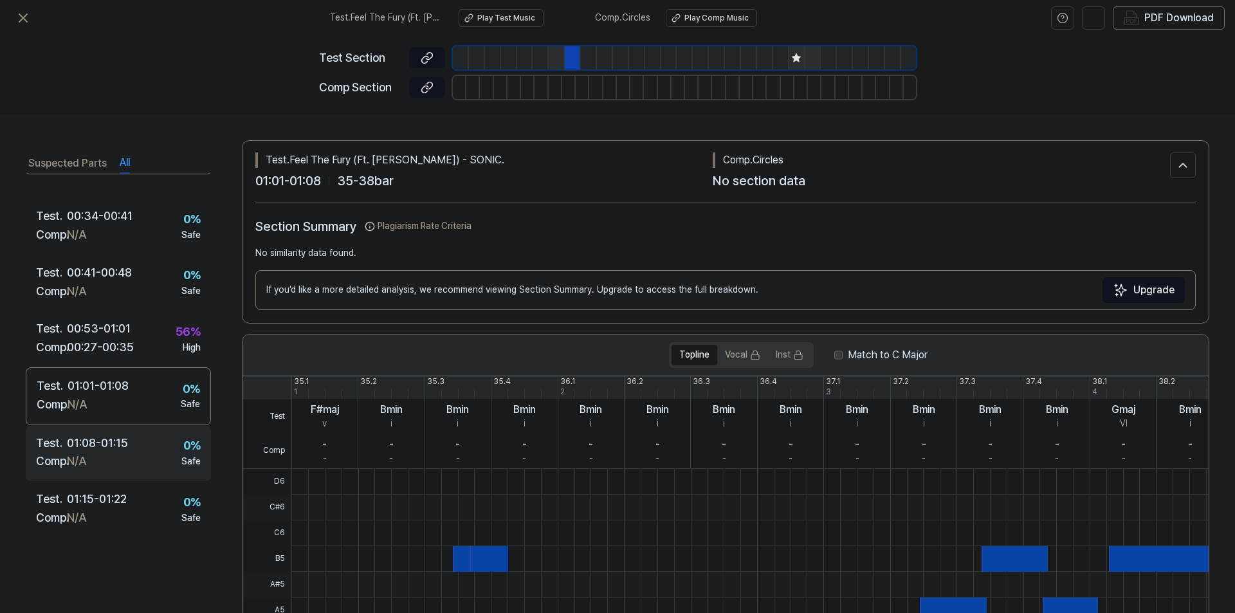
click at [129, 448] on div "Test . 01:08 - 01:15 Comp . N/A 0 % Safe" at bounding box center [118, 453] width 185 height 57
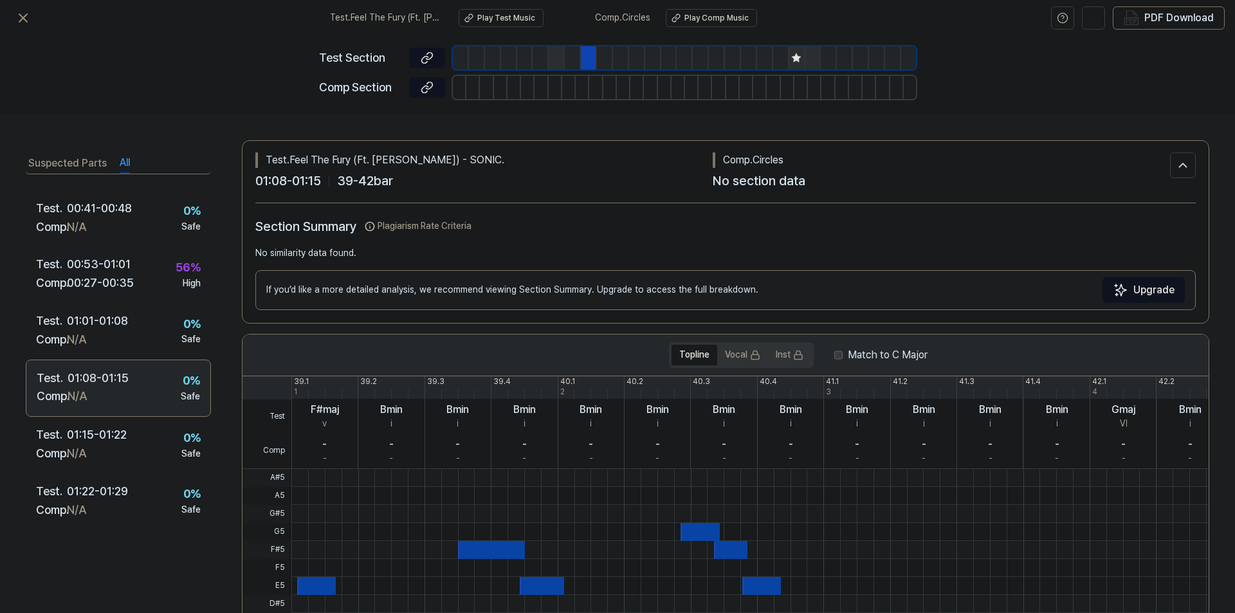
click at [129, 448] on div "Test . 01:15 - 01:22 Comp . N/A 0 % Safe" at bounding box center [118, 445] width 185 height 57
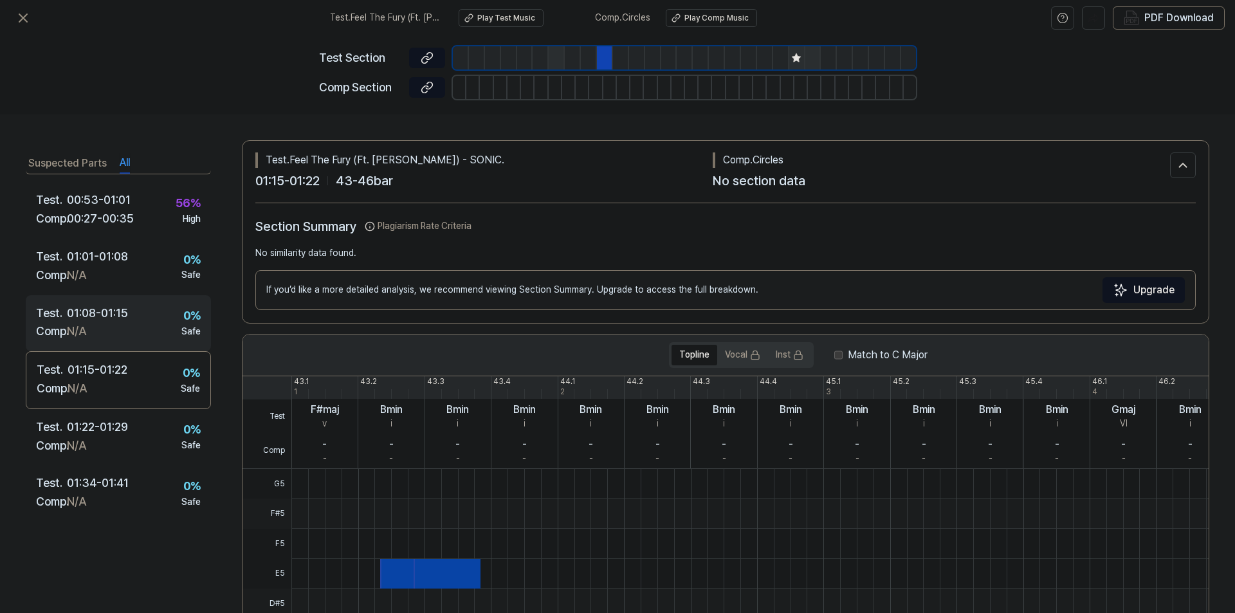
click at [128, 448] on div "Comp . N/A" at bounding box center [82, 446] width 92 height 19
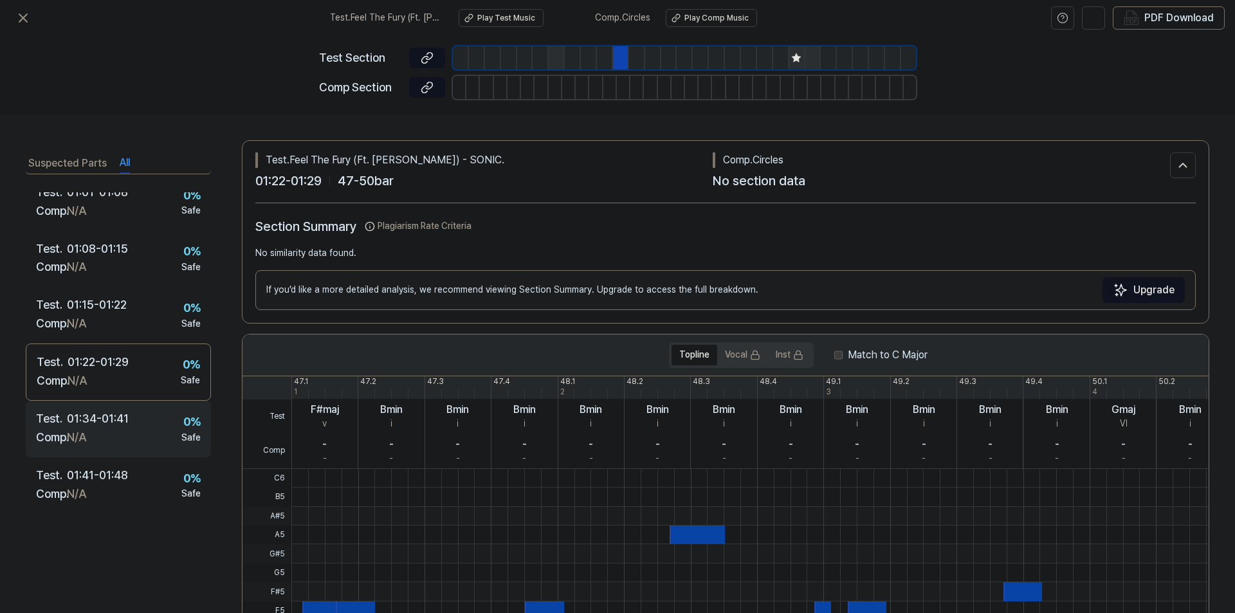
click at [130, 443] on div "Test . 01:34 - 01:41 Comp . N/A 0 % Safe" at bounding box center [118, 429] width 185 height 57
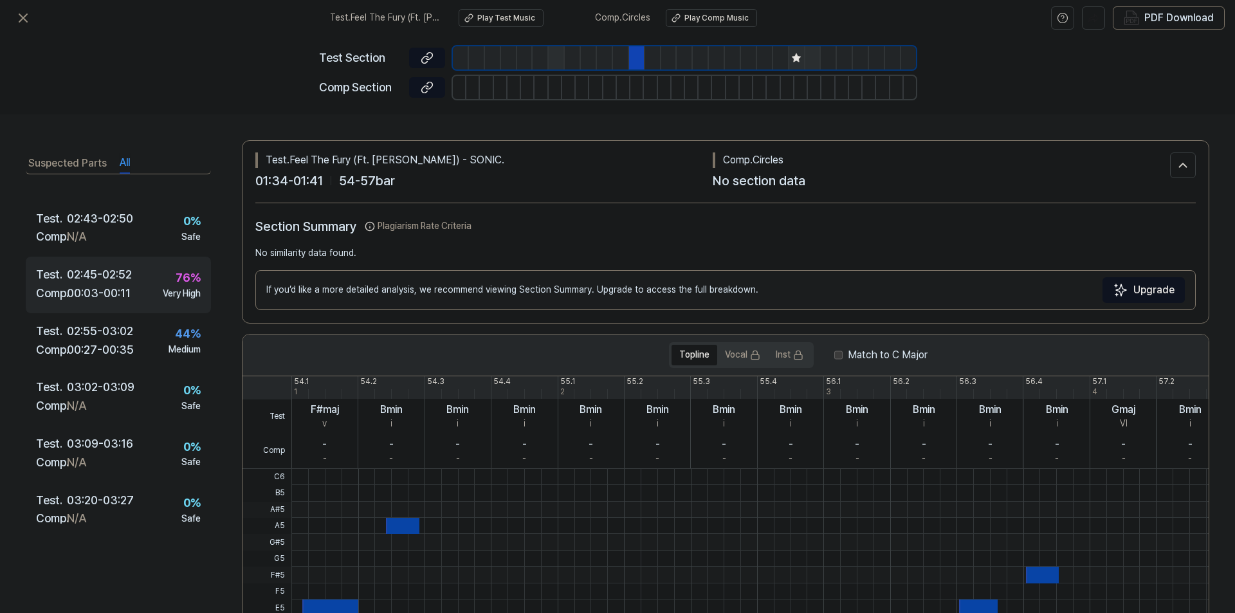
click at [163, 286] on div "76 % Very High" at bounding box center [182, 284] width 38 height 31
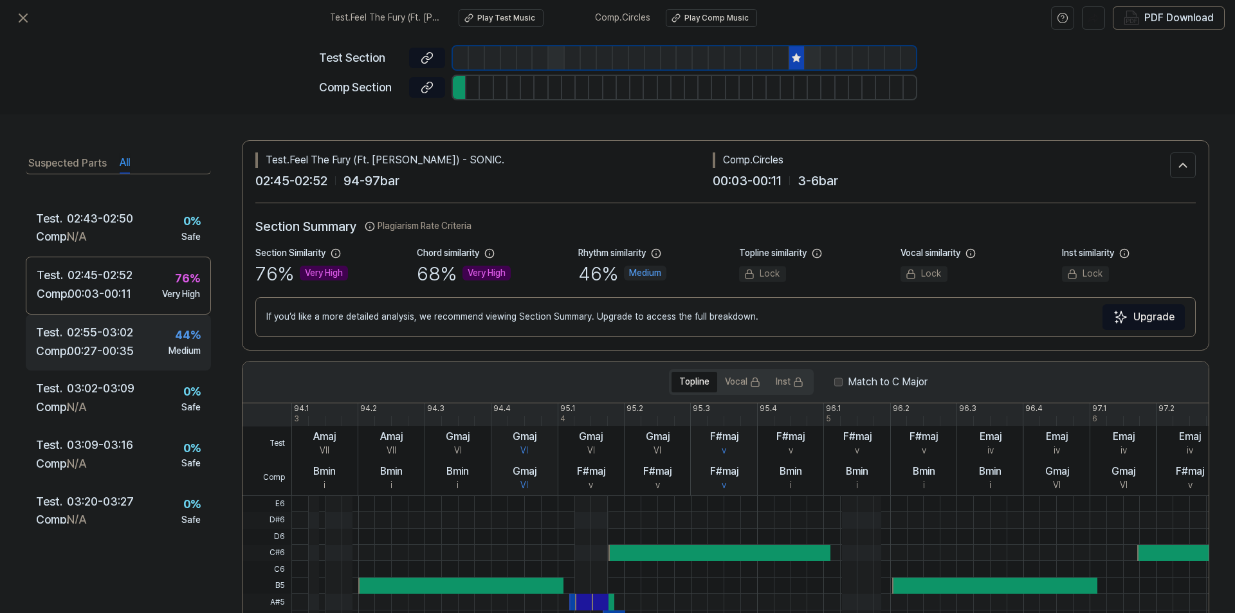
click at [120, 343] on div "00:27 - 00:35" at bounding box center [100, 351] width 67 height 19
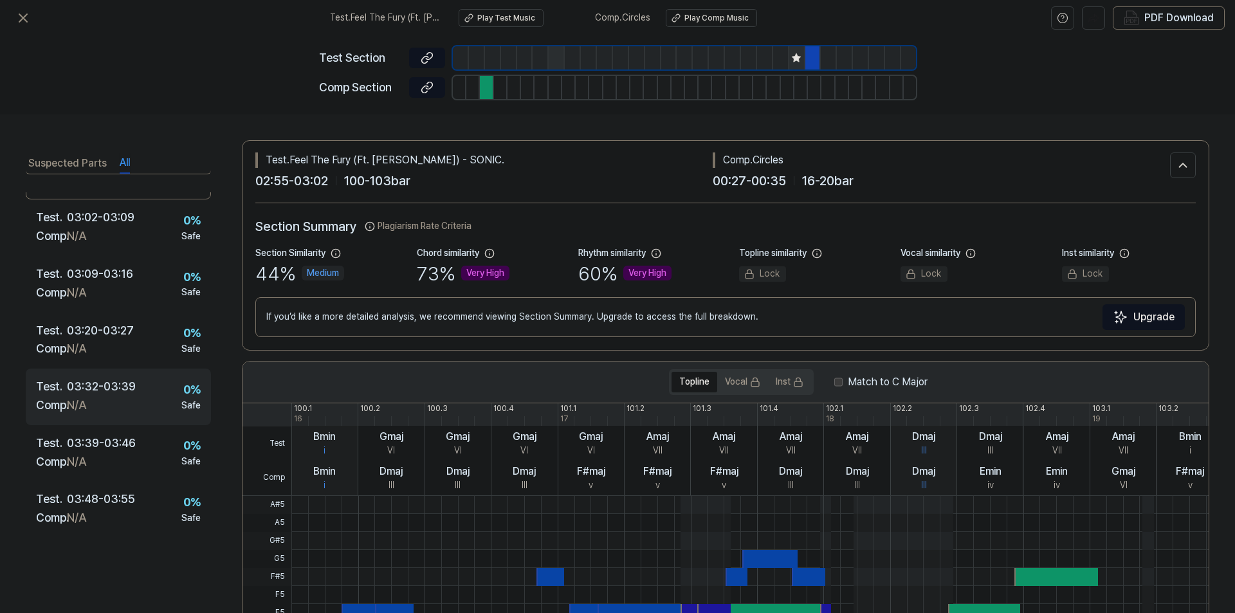
scroll to position [1342, 0]
